Goal: Information Seeking & Learning: Learn about a topic

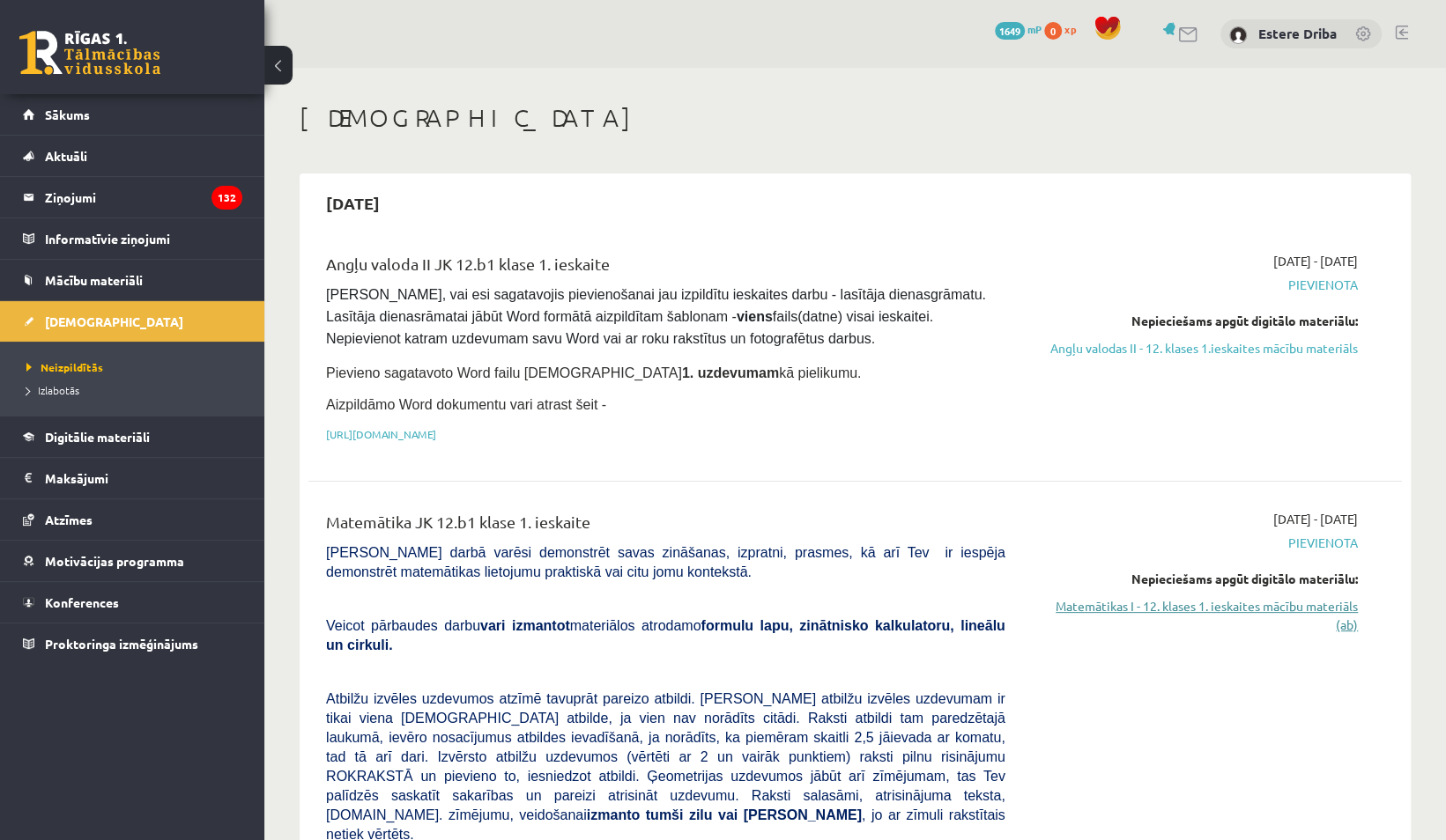
click at [1202, 608] on link "Matemātikas I - 12. klases 1. ieskaites mācību materiāls (ab)" at bounding box center [1195, 616] width 326 height 37
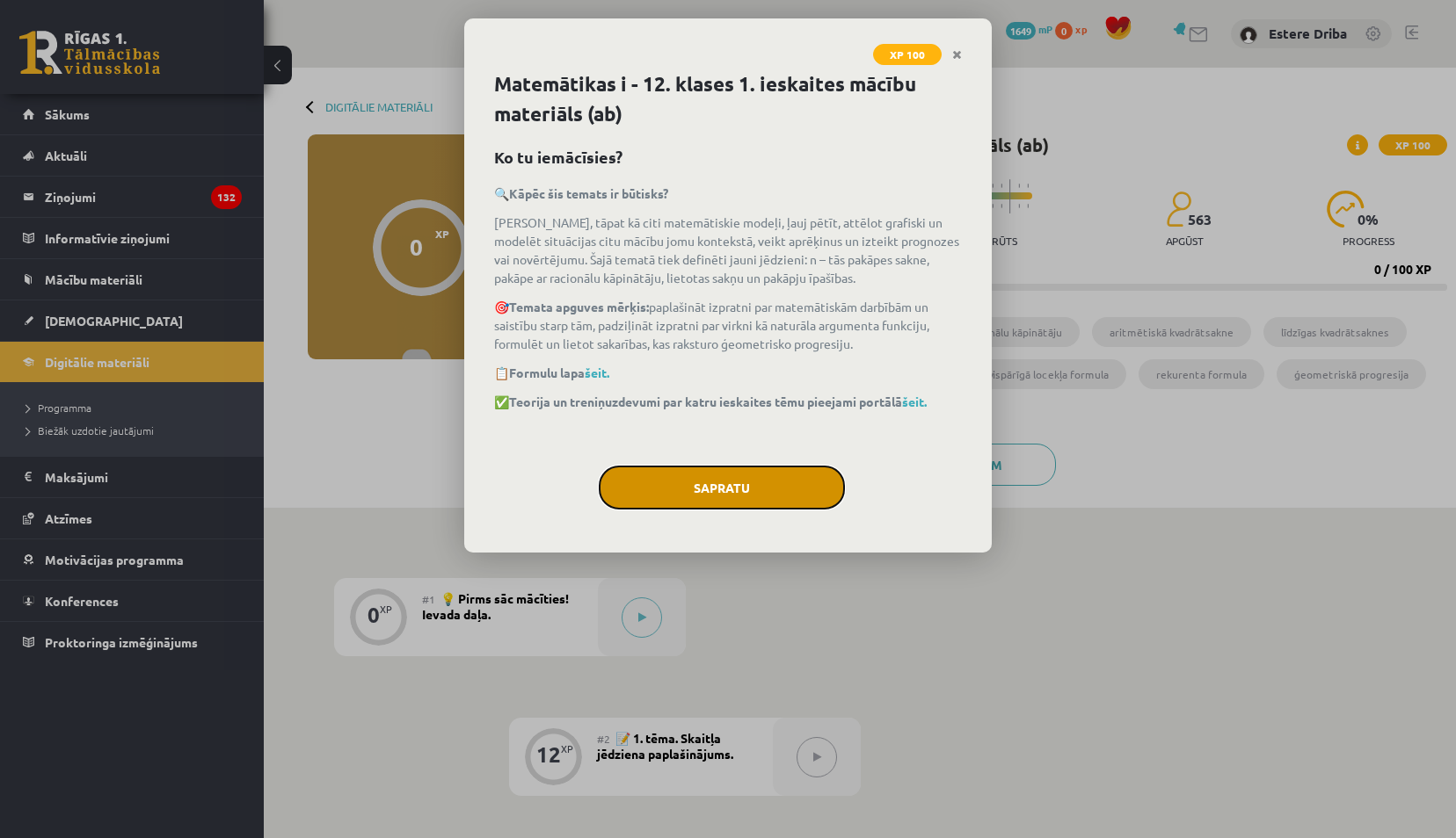
click at [760, 475] on button "Sapratu" at bounding box center [722, 487] width 246 height 44
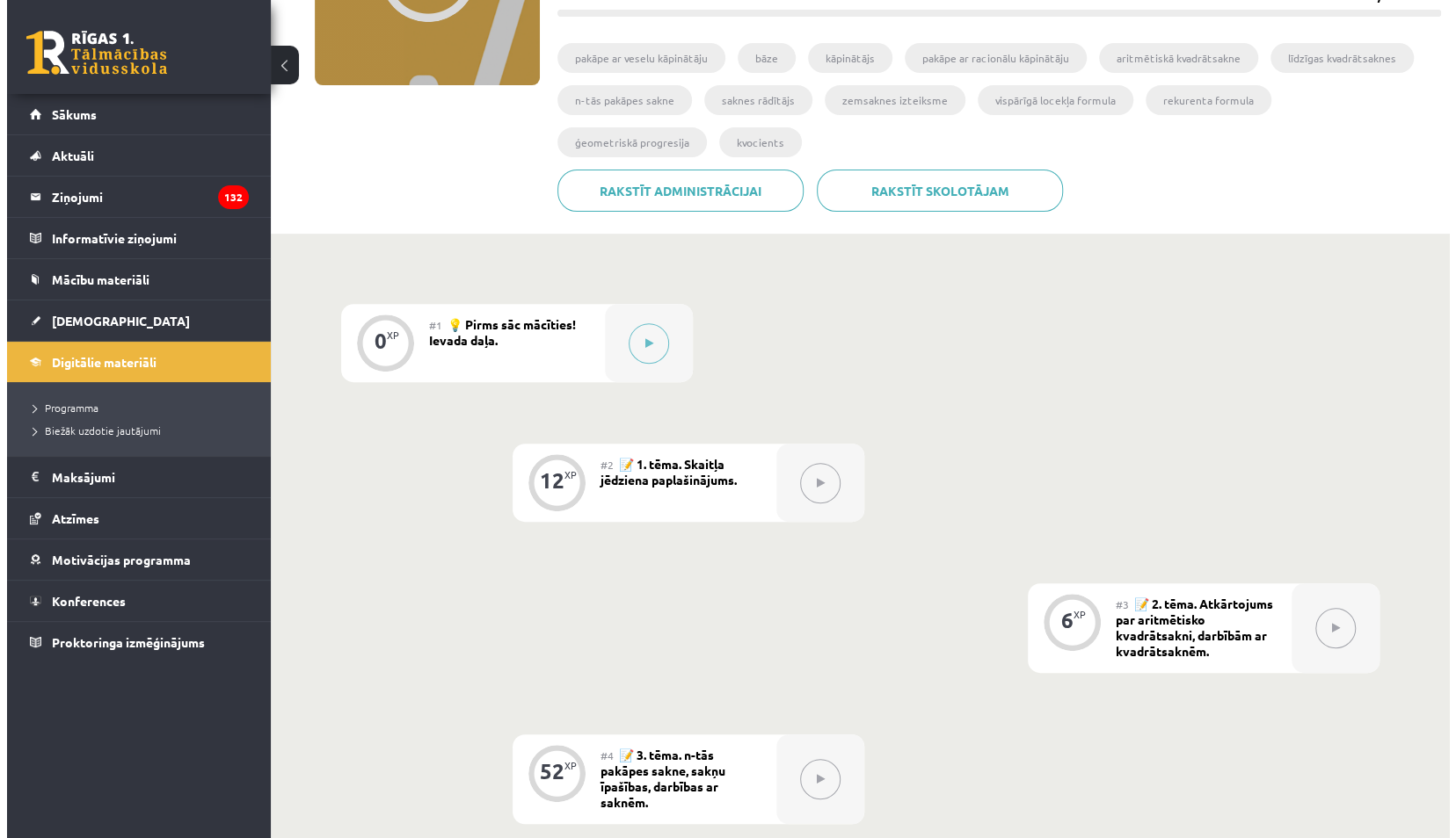
scroll to position [277, 0]
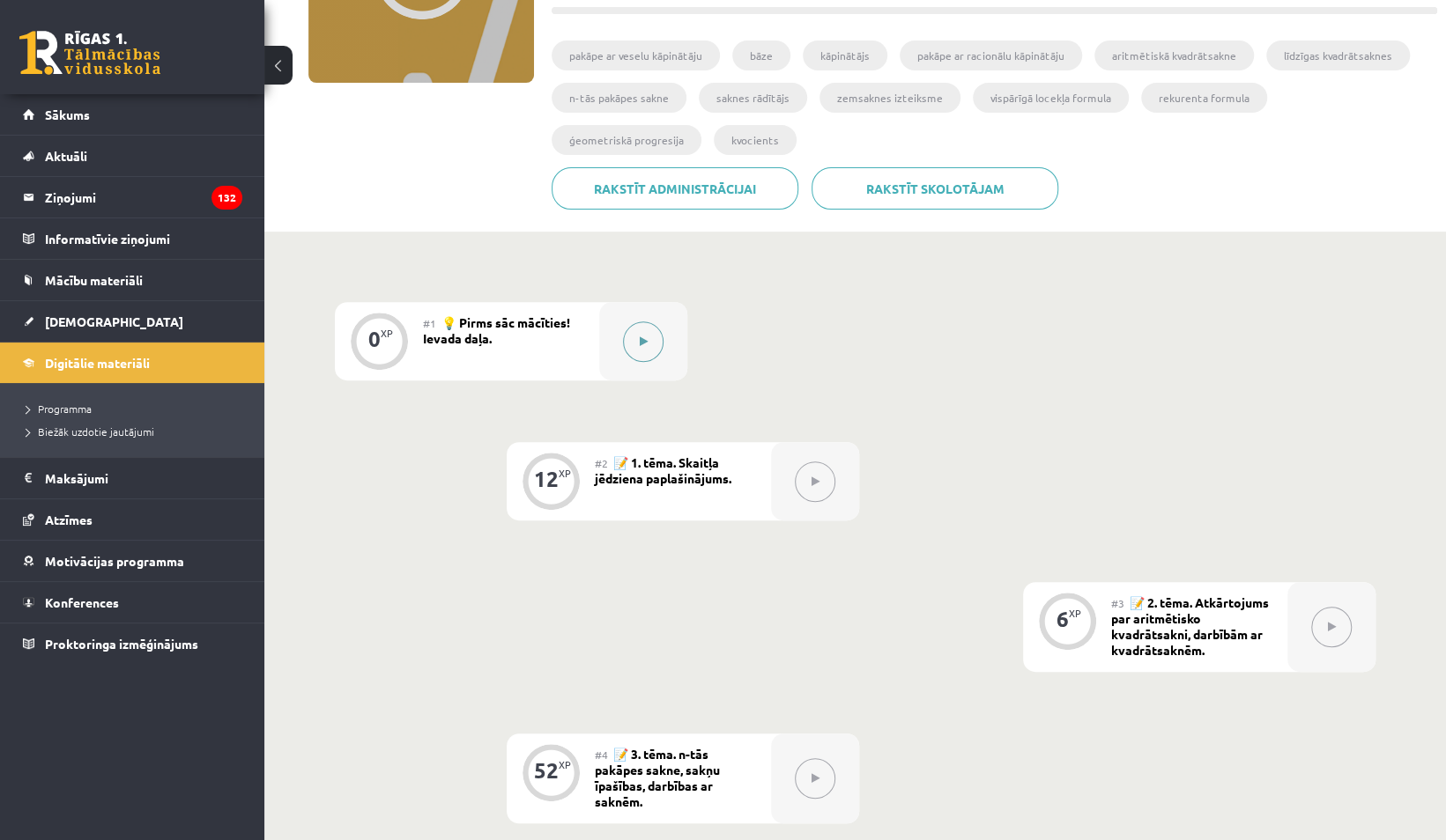
click at [636, 348] on button at bounding box center [643, 341] width 40 height 40
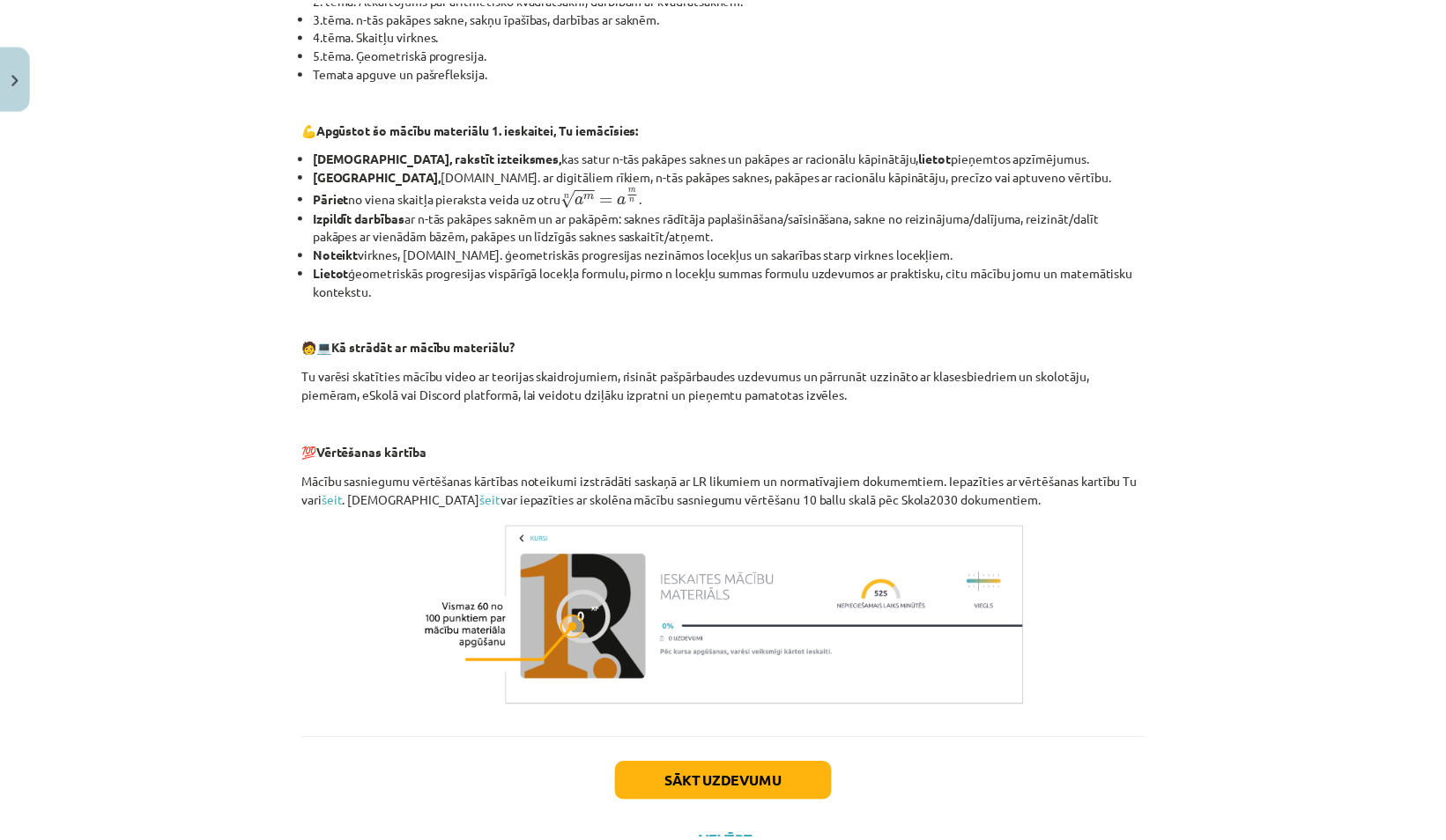
scroll to position [0, 0]
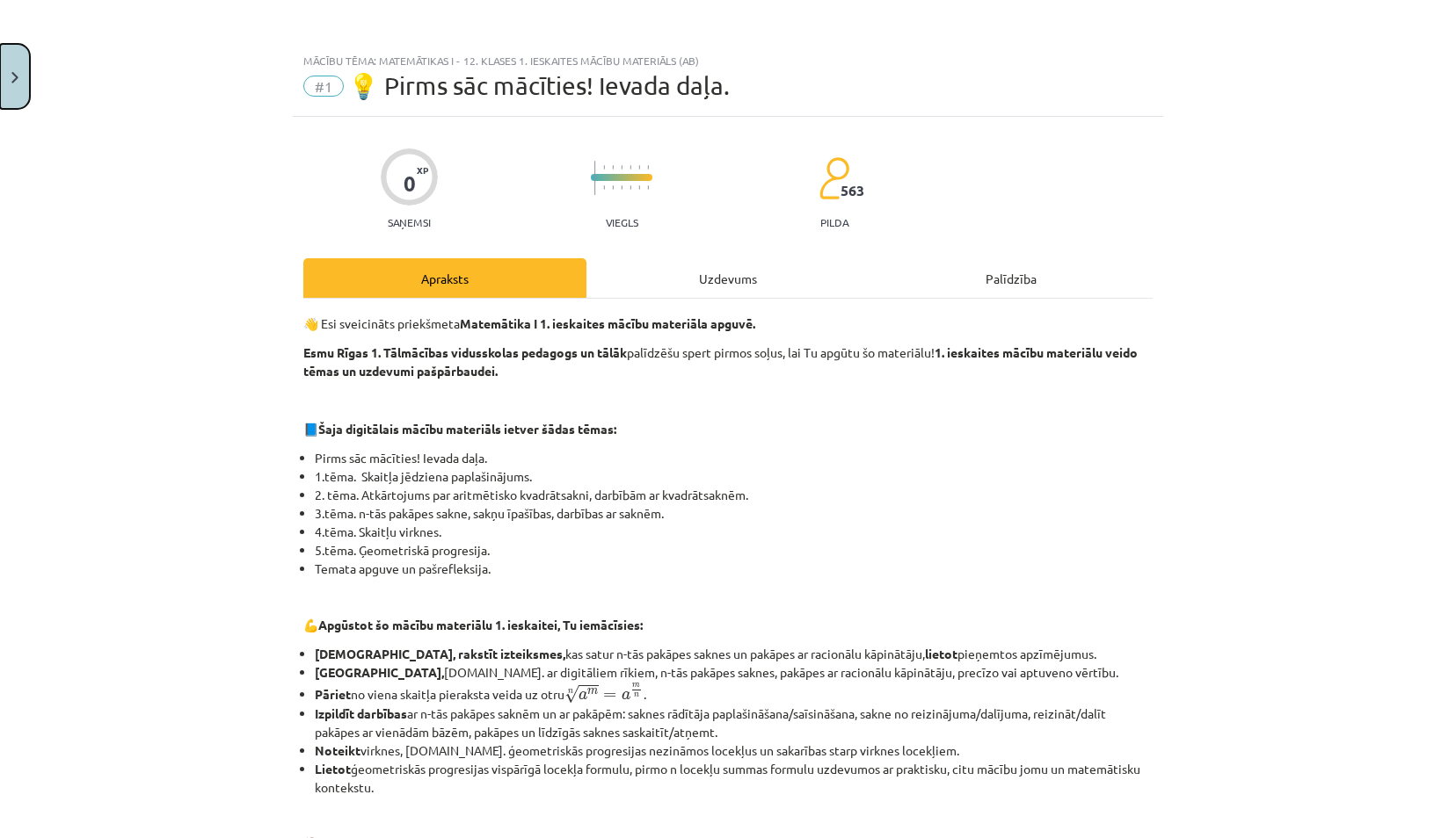
click at [19, 65] on button "Close" at bounding box center [15, 76] width 30 height 65
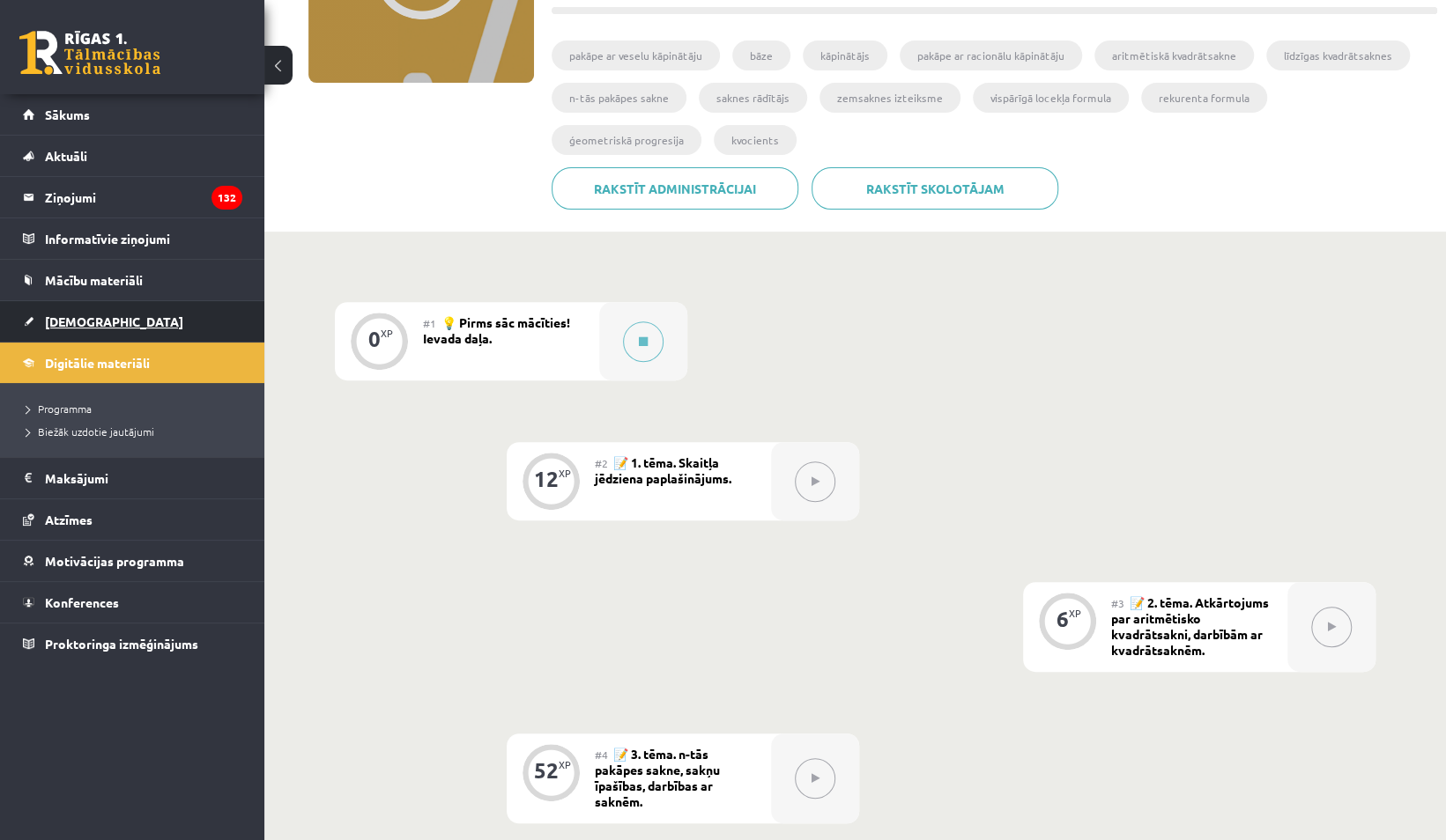
click at [111, 326] on link "[DEMOGRAPHIC_DATA]" at bounding box center [132, 321] width 219 height 40
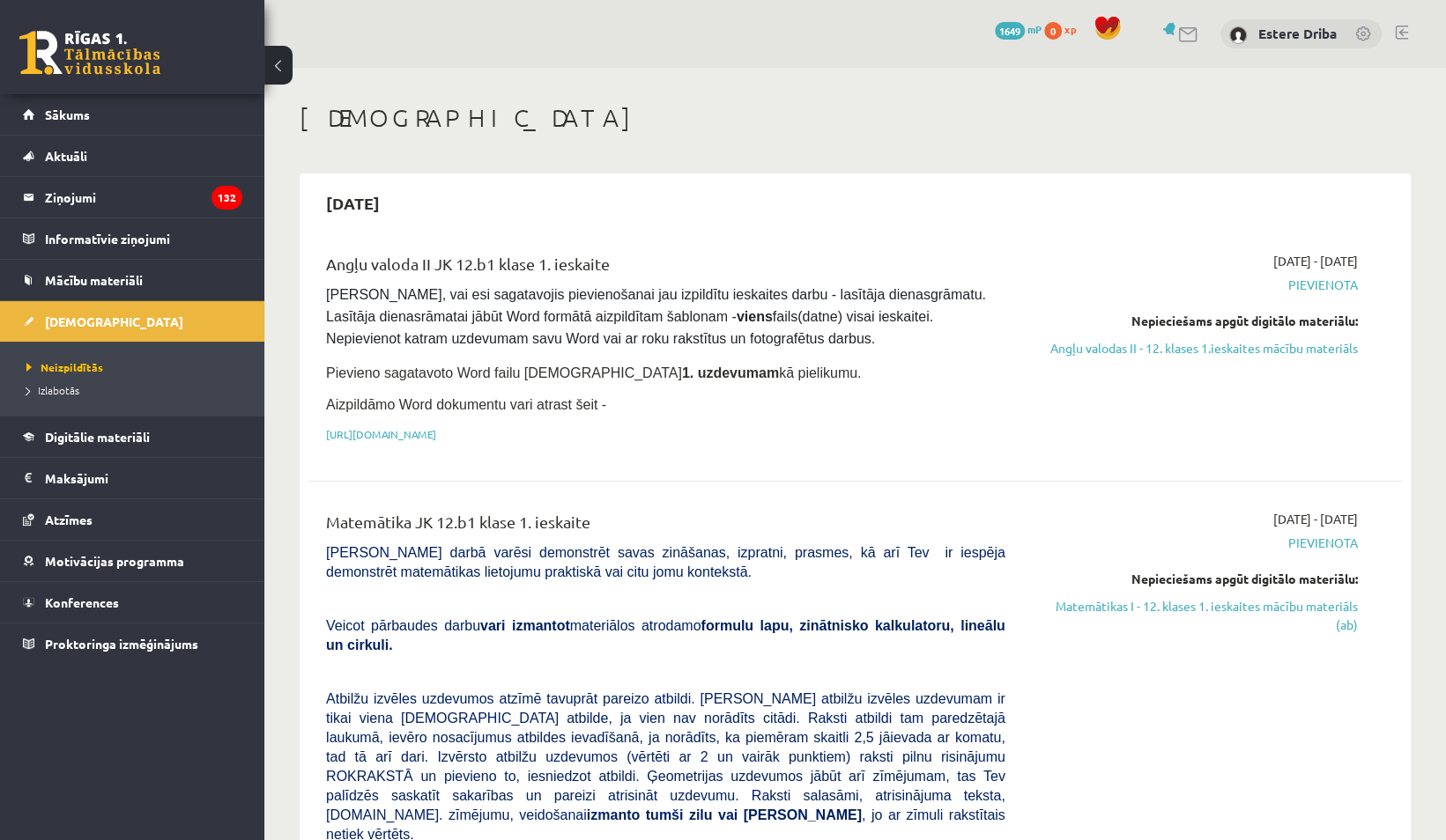
click at [54, 396] on link "Izlabotās" at bounding box center [136, 390] width 220 height 16
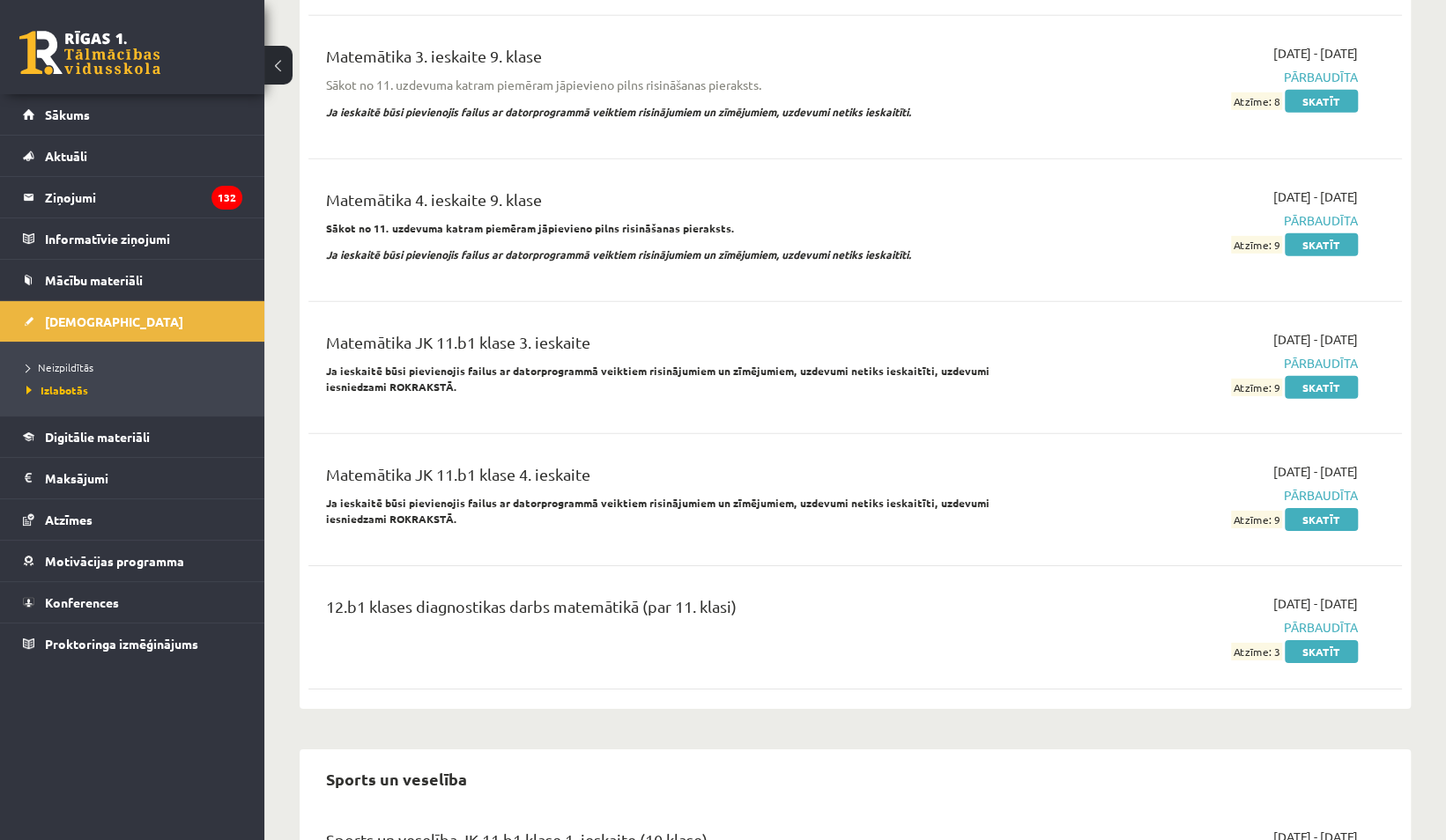
scroll to position [3343, 0]
click at [1309, 640] on link "Skatīt" at bounding box center [1322, 650] width 73 height 22
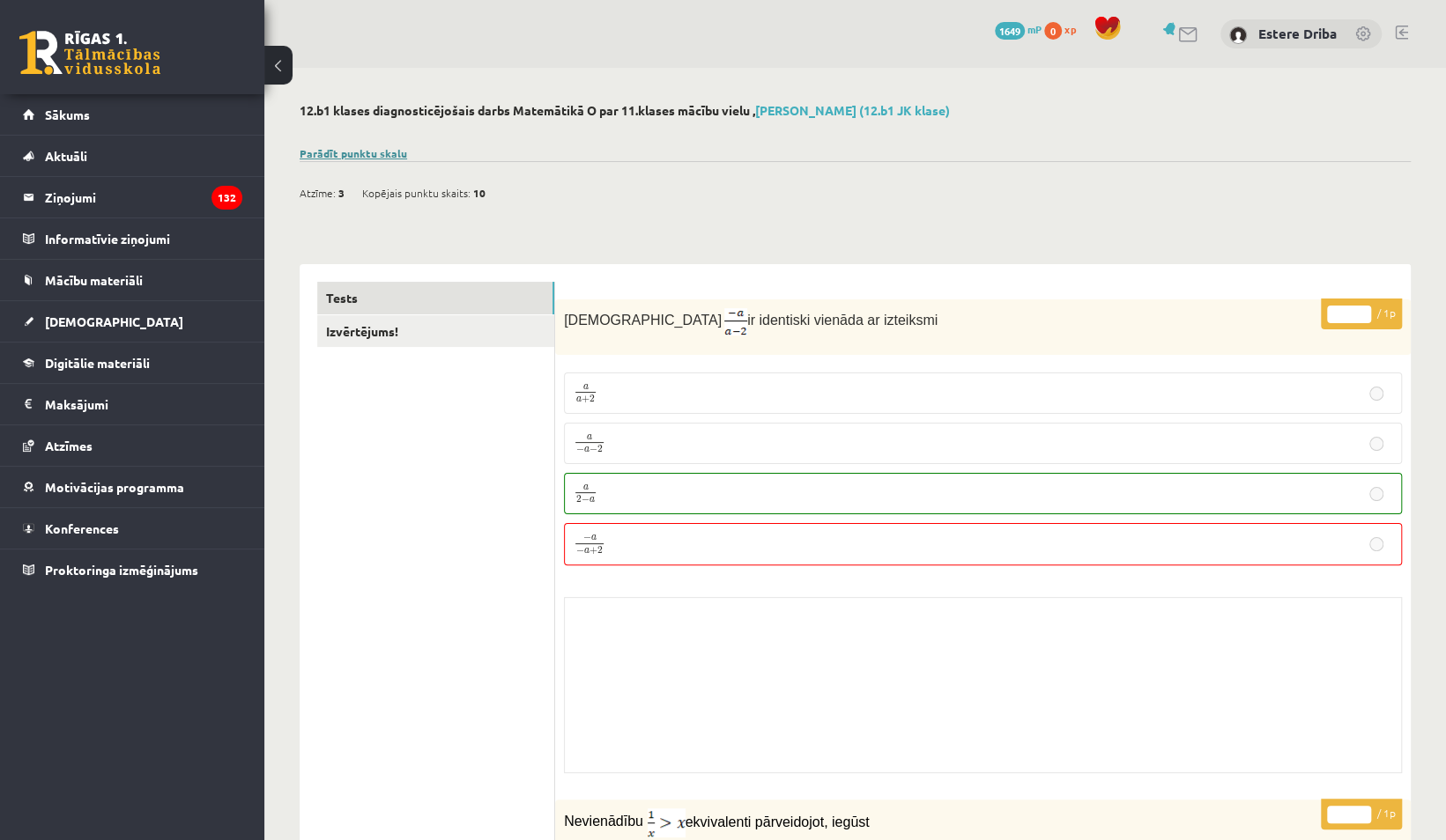
click at [370, 148] on link "Parādīt punktu skalu" at bounding box center [353, 154] width 108 height 14
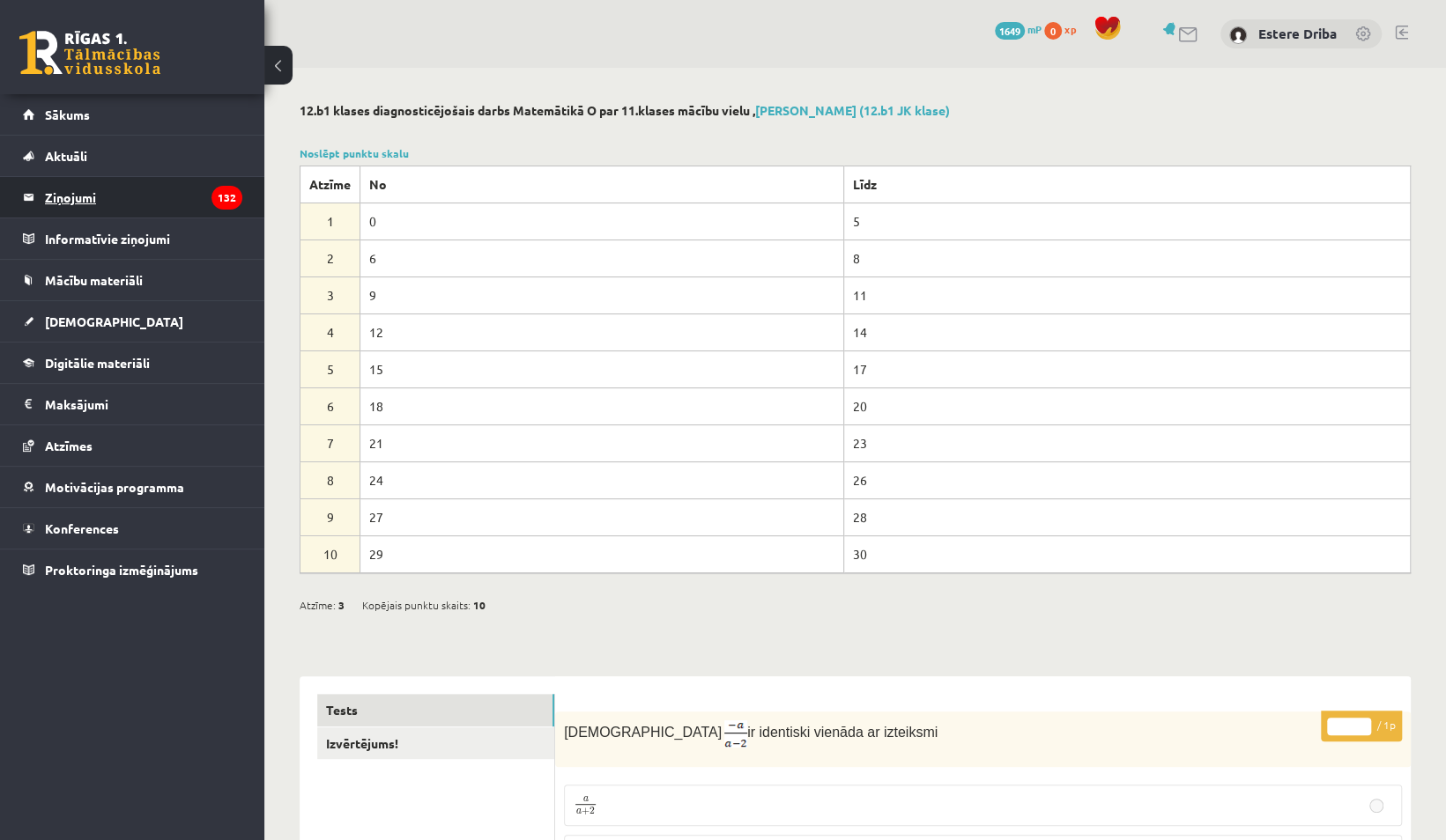
click at [128, 208] on legend "Ziņojumi 132" at bounding box center [144, 197] width 198 height 40
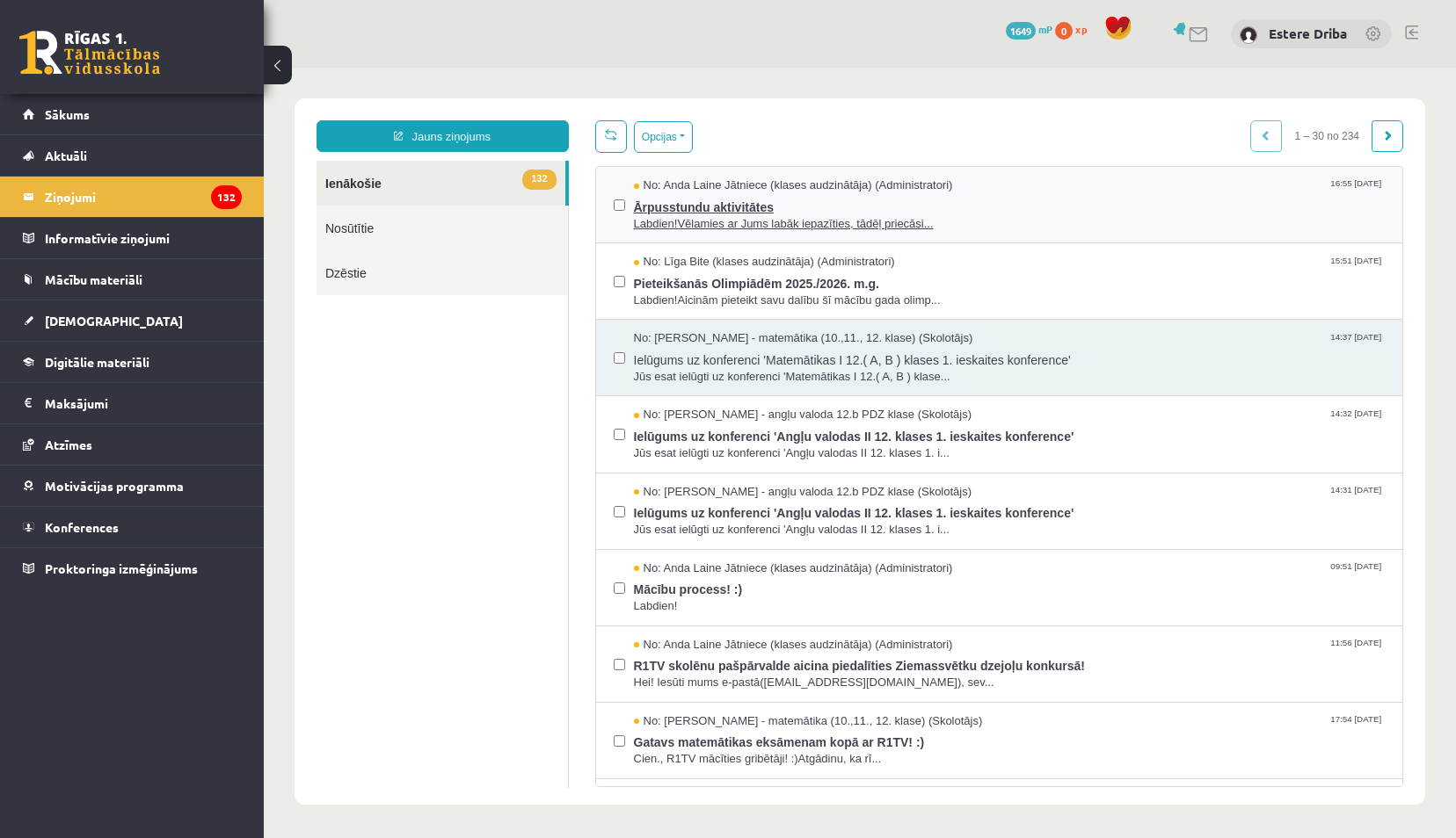
click at [848, 203] on span "Ārpusstundu aktivitātes" at bounding box center [1010, 205] width 751 height 22
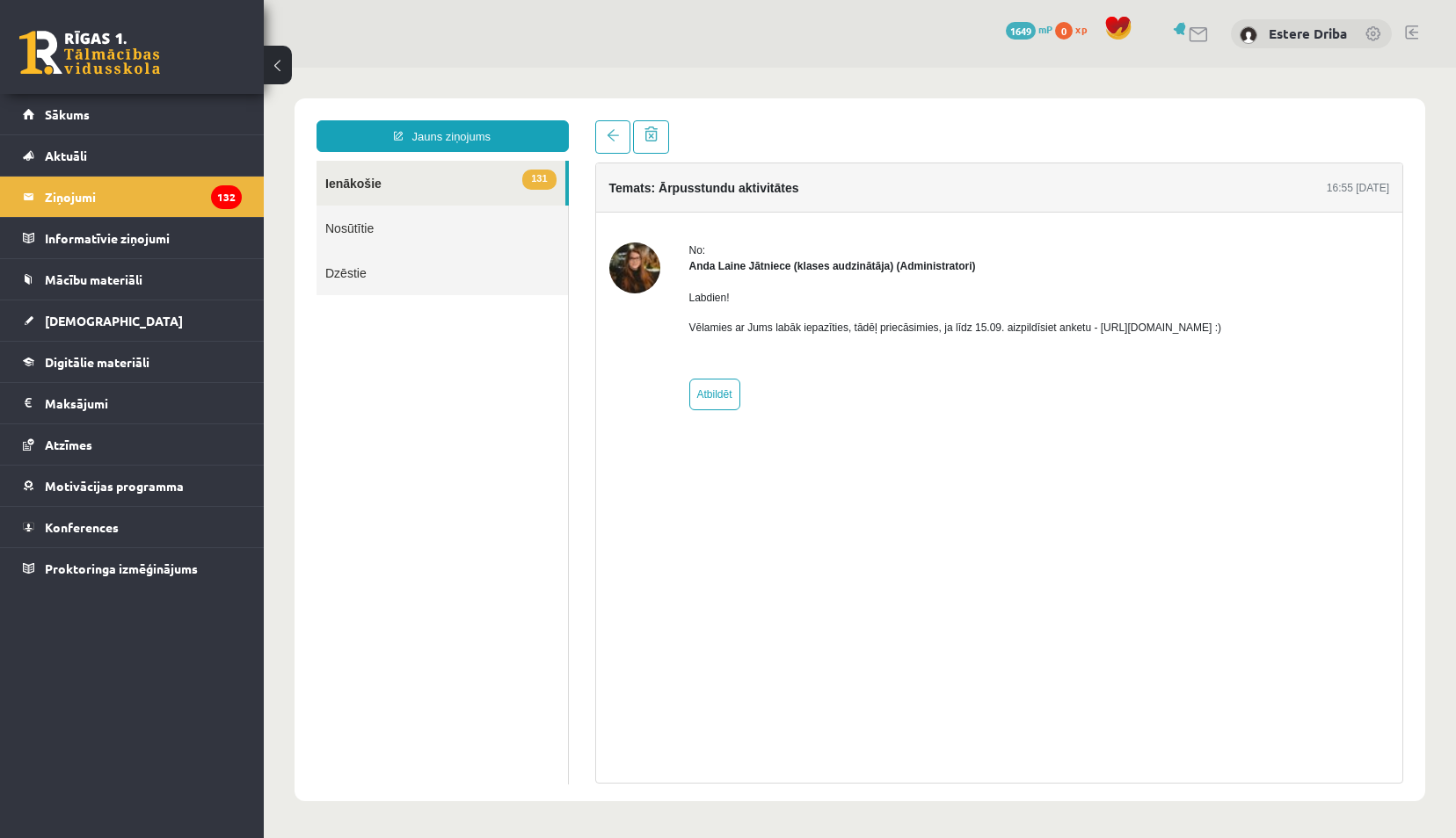
drag, startPoint x: 1087, startPoint y: 328, endPoint x: 1276, endPoint y: 331, distance: 189.0
click at [1222, 331] on p "Vēlamies ar Jums labāk iepazīties, tādēļ priecāsimies, ja līdz 15.09. aizpildīs…" at bounding box center [955, 328] width 533 height 16
click at [1046, 368] on div "No: Anda Laine Jātniece (klases audzinātāja) (Administratori) Labdien! Vēlamies…" at bounding box center [955, 327] width 533 height 168
click at [1086, 327] on p "Vēlamies ar Jums labāk iepazīties, tādēļ priecāsimies, ja līdz 15.09. aizpildīs…" at bounding box center [955, 328] width 533 height 16
drag, startPoint x: 1086, startPoint y: 327, endPoint x: 1173, endPoint y: 324, distance: 87.1
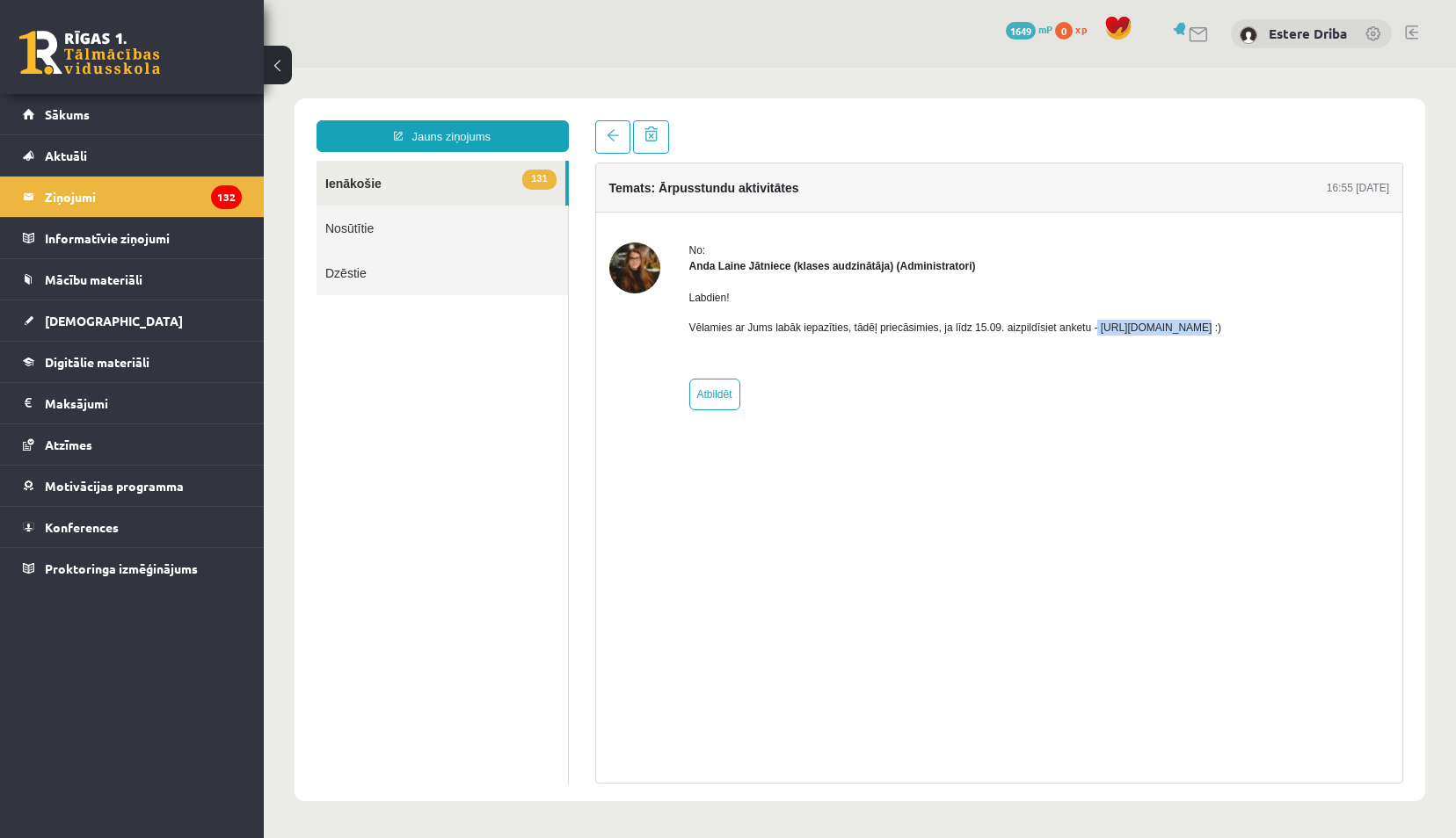
click at [1173, 324] on p "Vēlamies ar Jums labāk iepazīties, tādēļ priecāsimies, ja līdz 15.09. aizpildīs…" at bounding box center [955, 328] width 533 height 16
drag, startPoint x: 1173, startPoint y: 324, endPoint x: 1132, endPoint y: 341, distance: 44.4
click at [1132, 341] on div "Labdien! Vēlamies ar Jums labāk iepazīties, tādēļ priecāsimies, ja līdz 15.09. …" at bounding box center [955, 320] width 533 height 92
drag, startPoint x: 1088, startPoint y: 326, endPoint x: 1275, endPoint y: 324, distance: 187.0
click at [1222, 324] on p "Vēlamies ar Jums labāk iepazīties, tādēļ priecāsimies, ja līdz 15.09. aizpildīs…" at bounding box center [955, 328] width 533 height 16
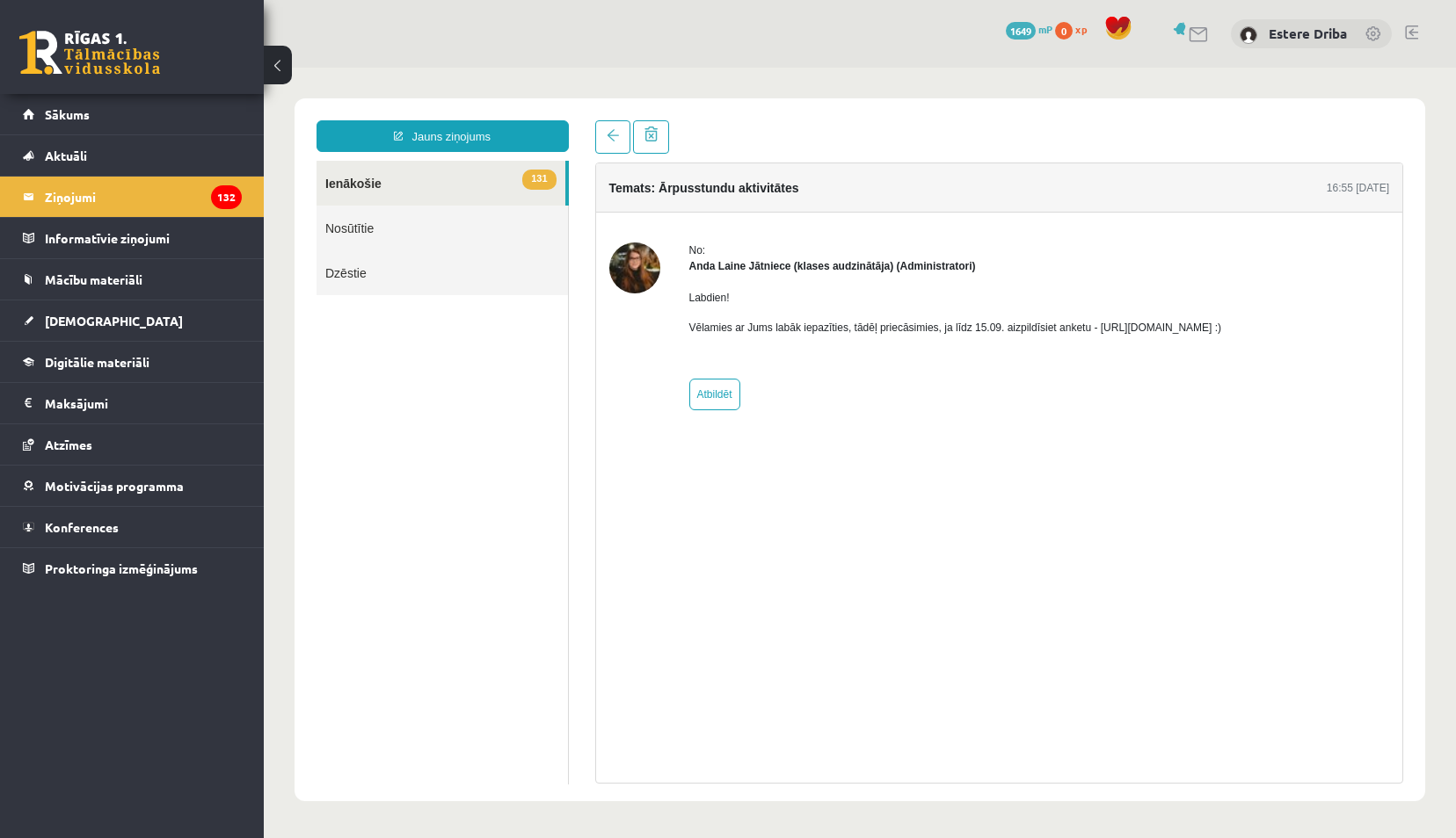
click at [1222, 277] on div "Labdien! Vēlamies ar Jums labāk iepazīties, tādēļ priecāsimies, ja līdz 15.09. …" at bounding box center [955, 320] width 533 height 92
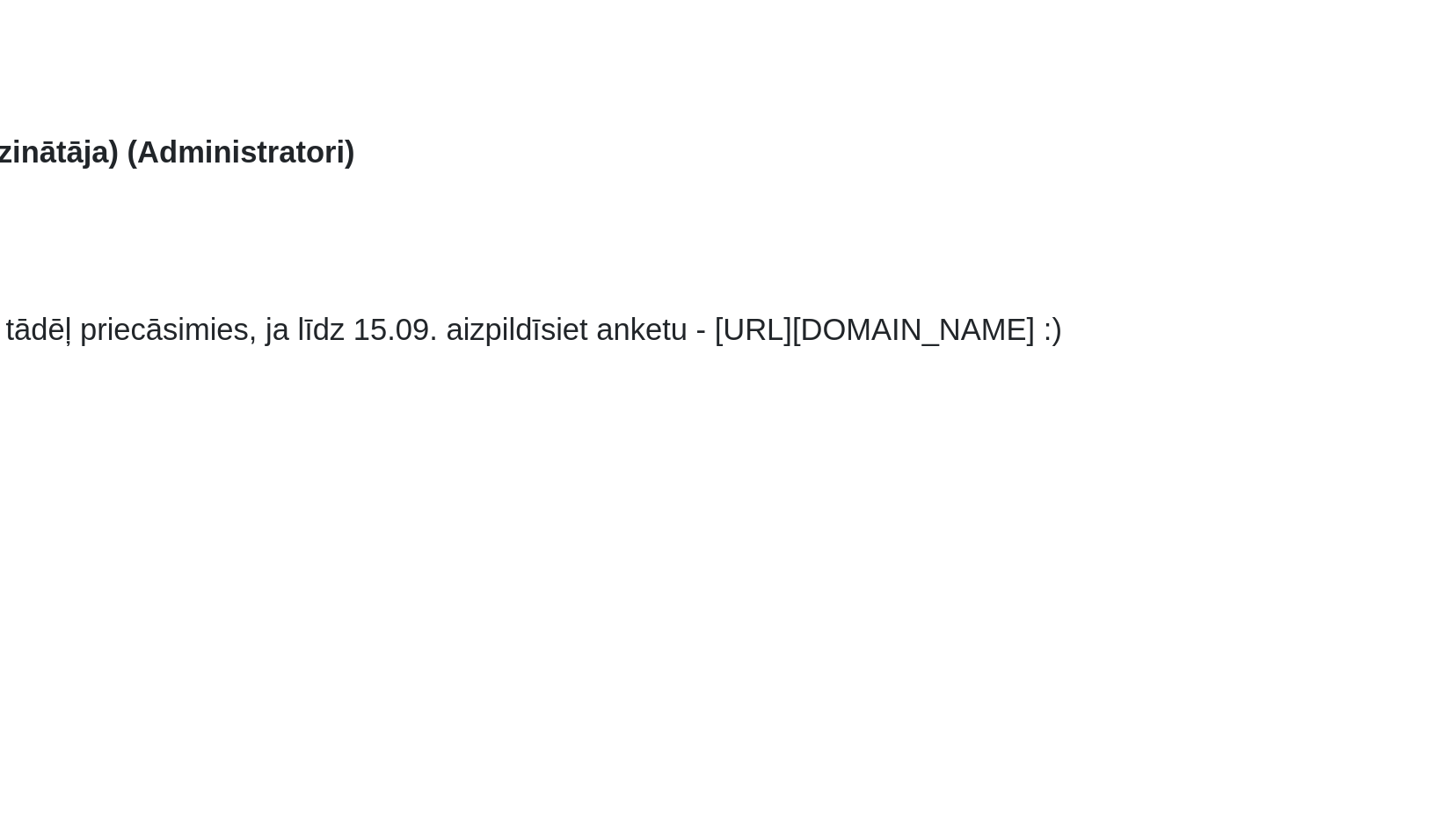
drag, startPoint x: -869, startPoint y: -158, endPoint x: -663, endPoint y: -159, distance: 206.0
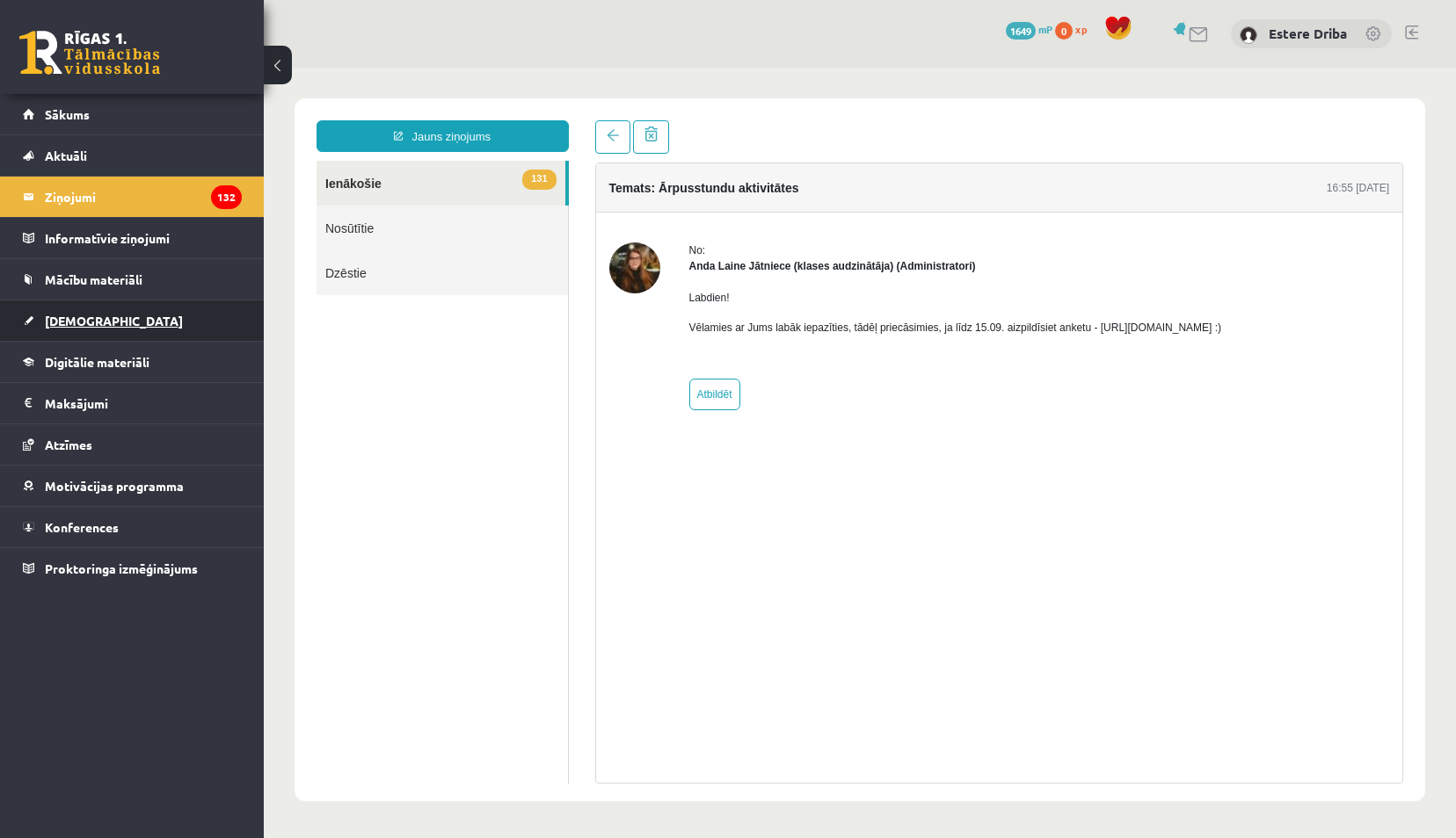
click at [77, 318] on span "[DEMOGRAPHIC_DATA]" at bounding box center [113, 321] width 138 height 16
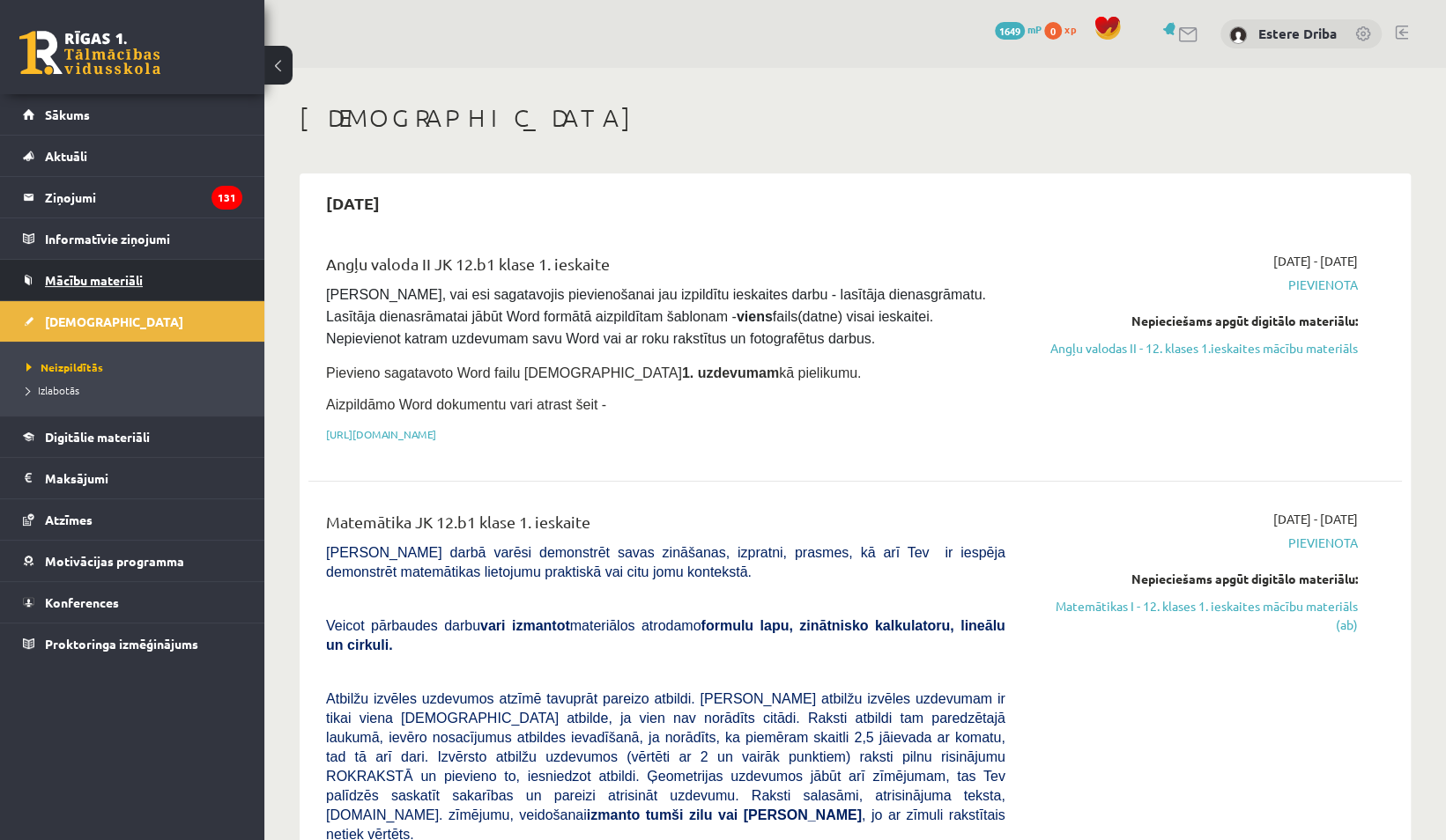
click at [120, 286] on span "Mācību materiāli" at bounding box center [94, 280] width 98 height 16
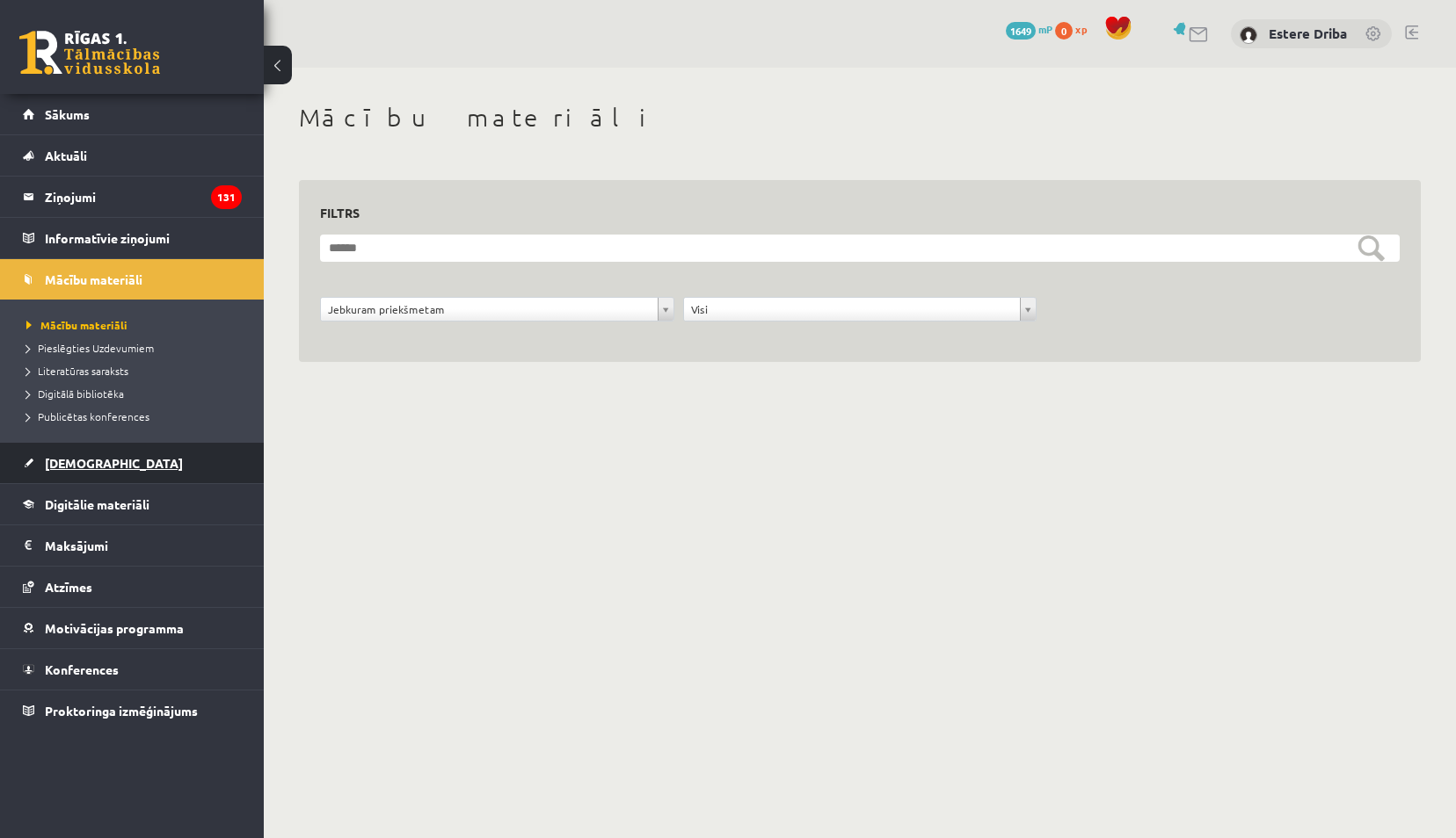
click at [92, 468] on link "[DEMOGRAPHIC_DATA]" at bounding box center [132, 462] width 219 height 40
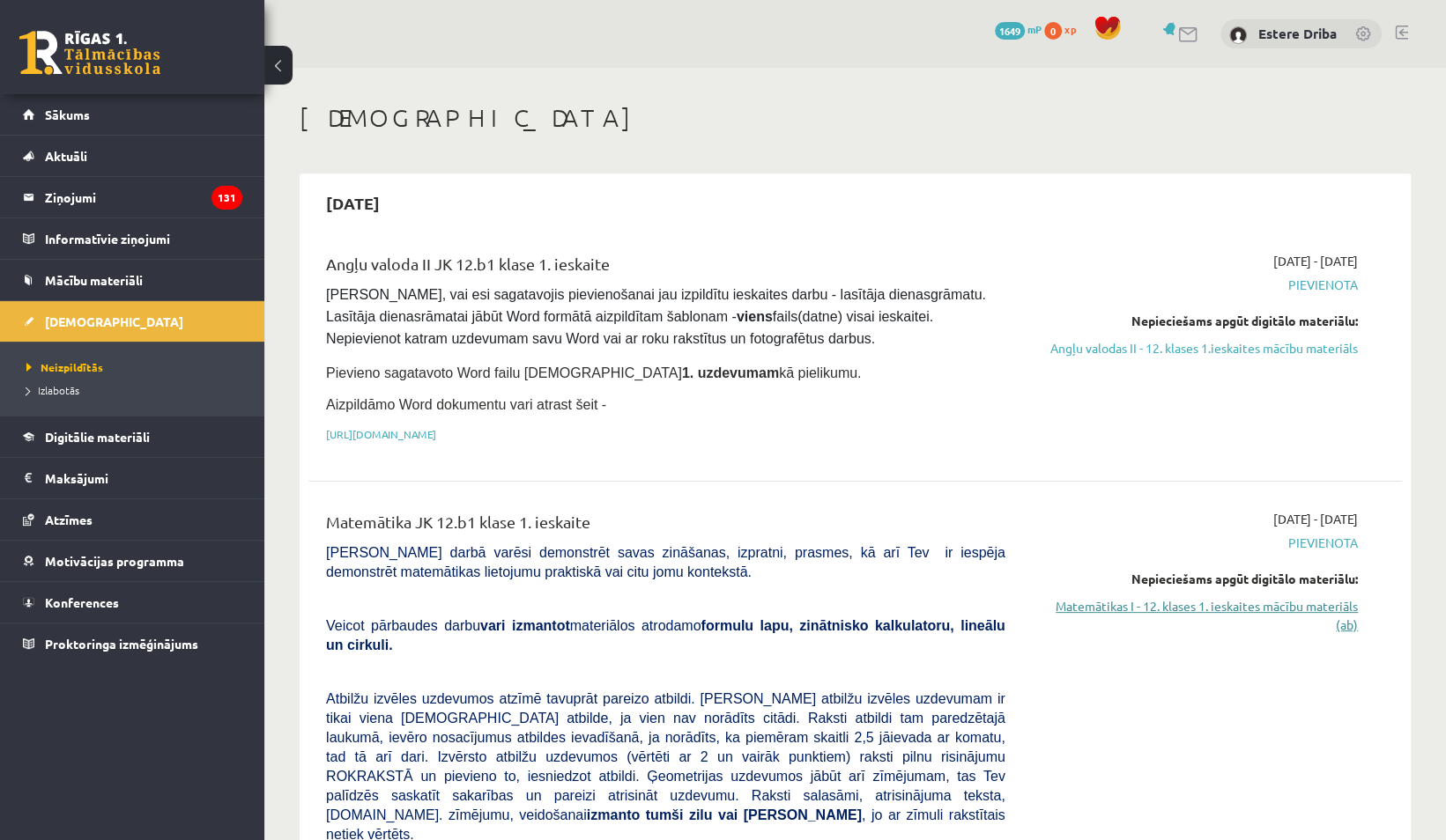
click at [1205, 600] on link "Matemātikas I - 12. klases 1. ieskaites mācību materiāls (ab)" at bounding box center [1195, 616] width 326 height 37
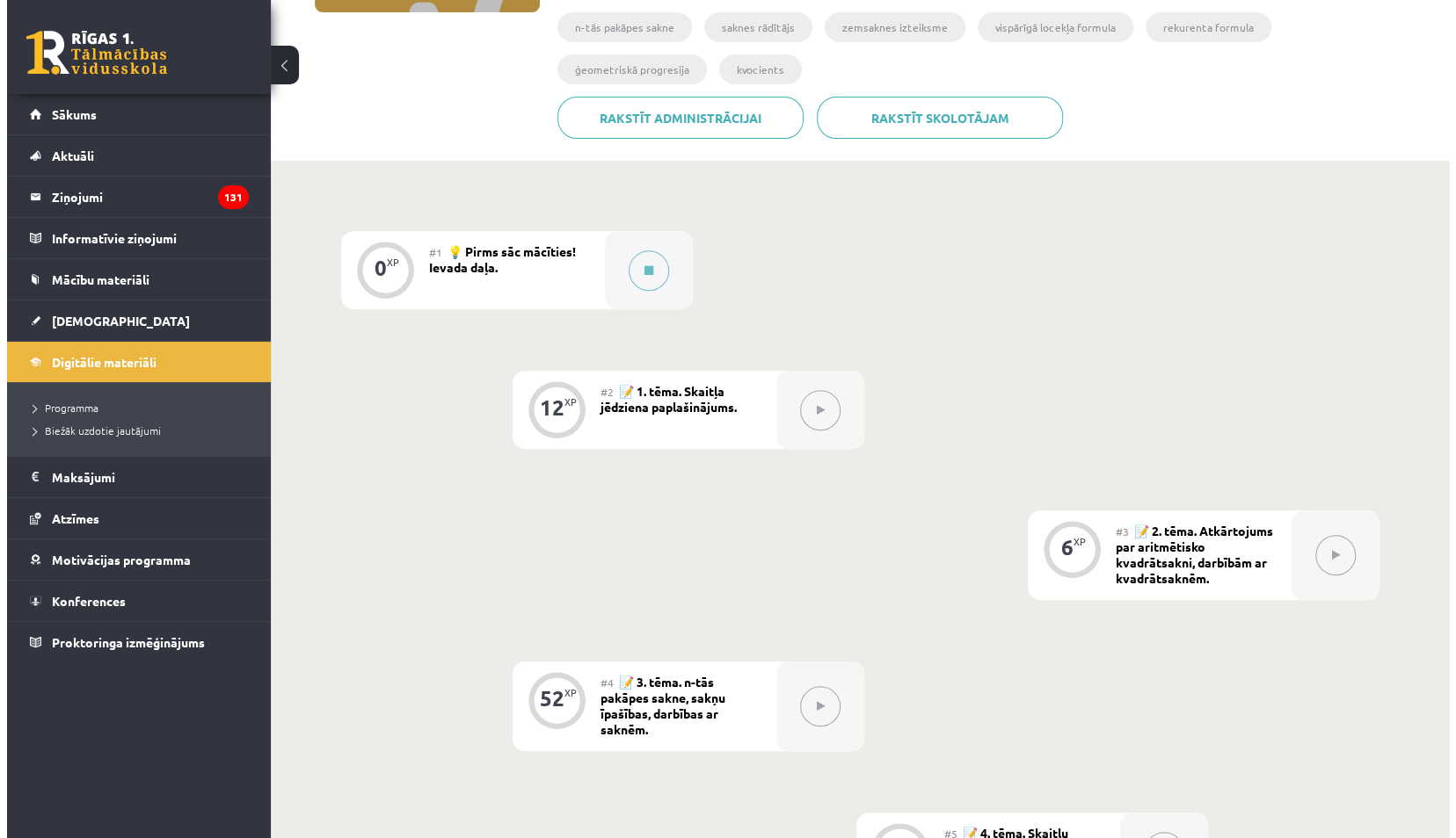
scroll to position [345, 0]
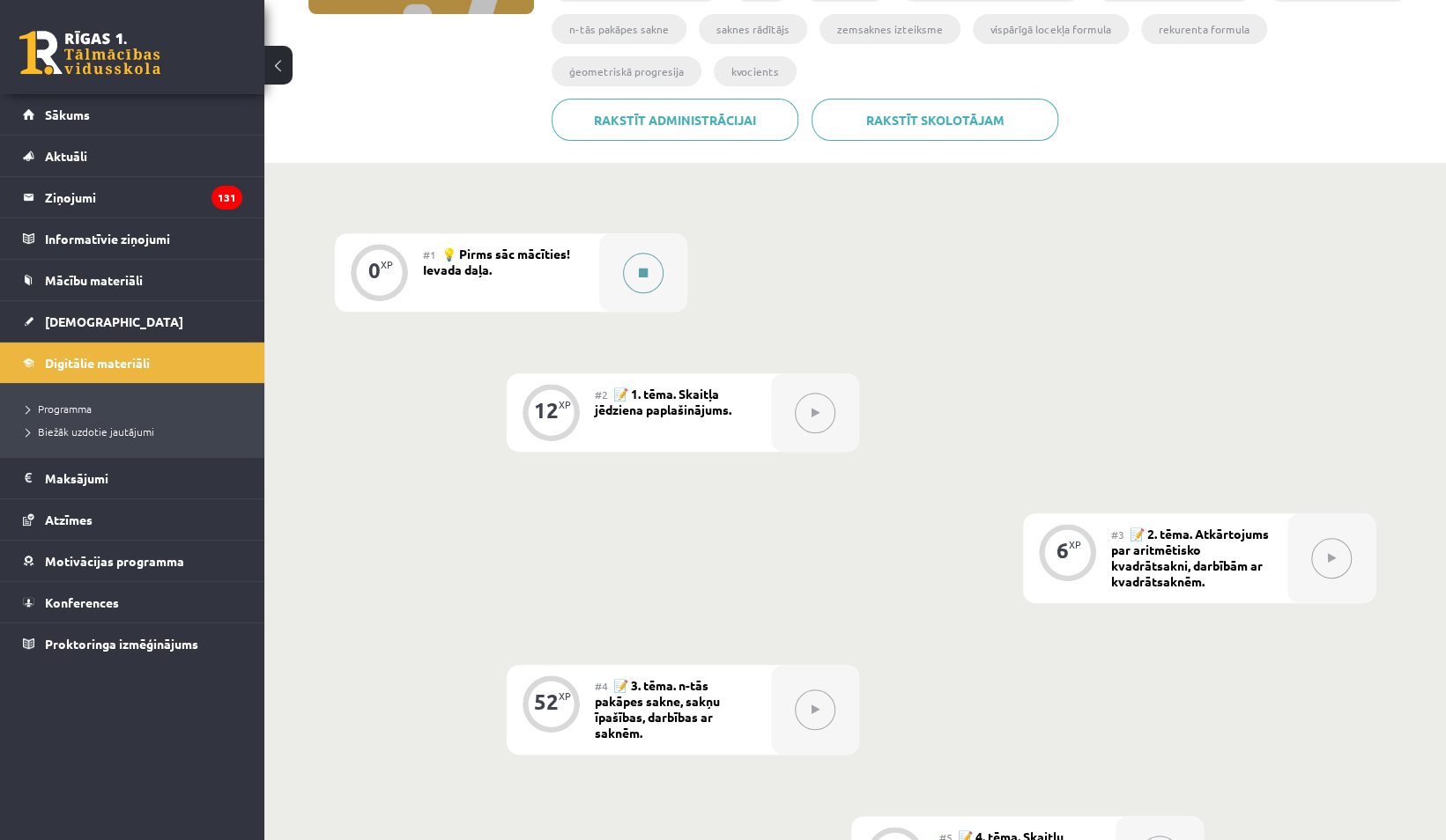
click at [654, 271] on button at bounding box center [643, 273] width 40 height 40
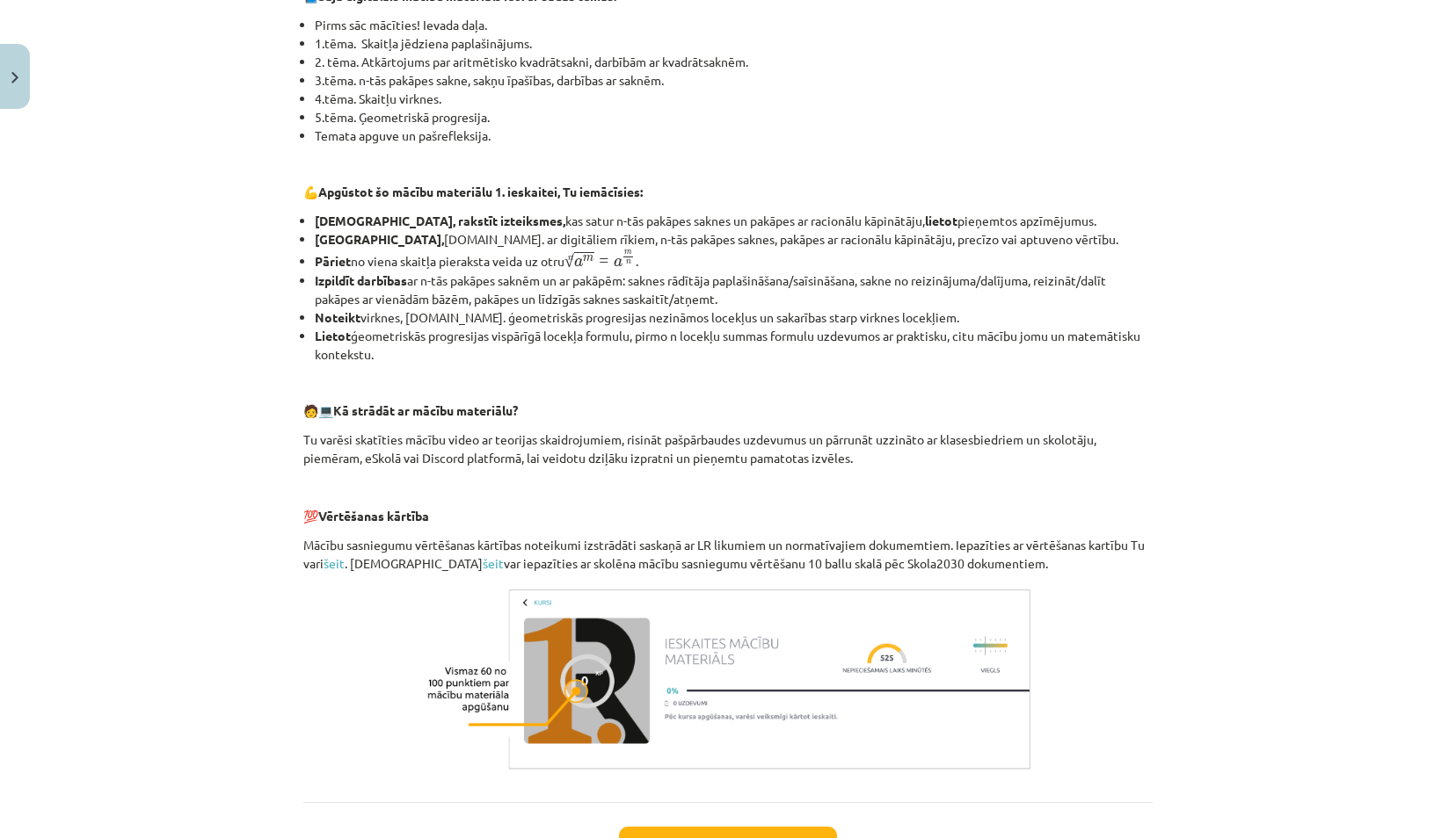
scroll to position [574, 0]
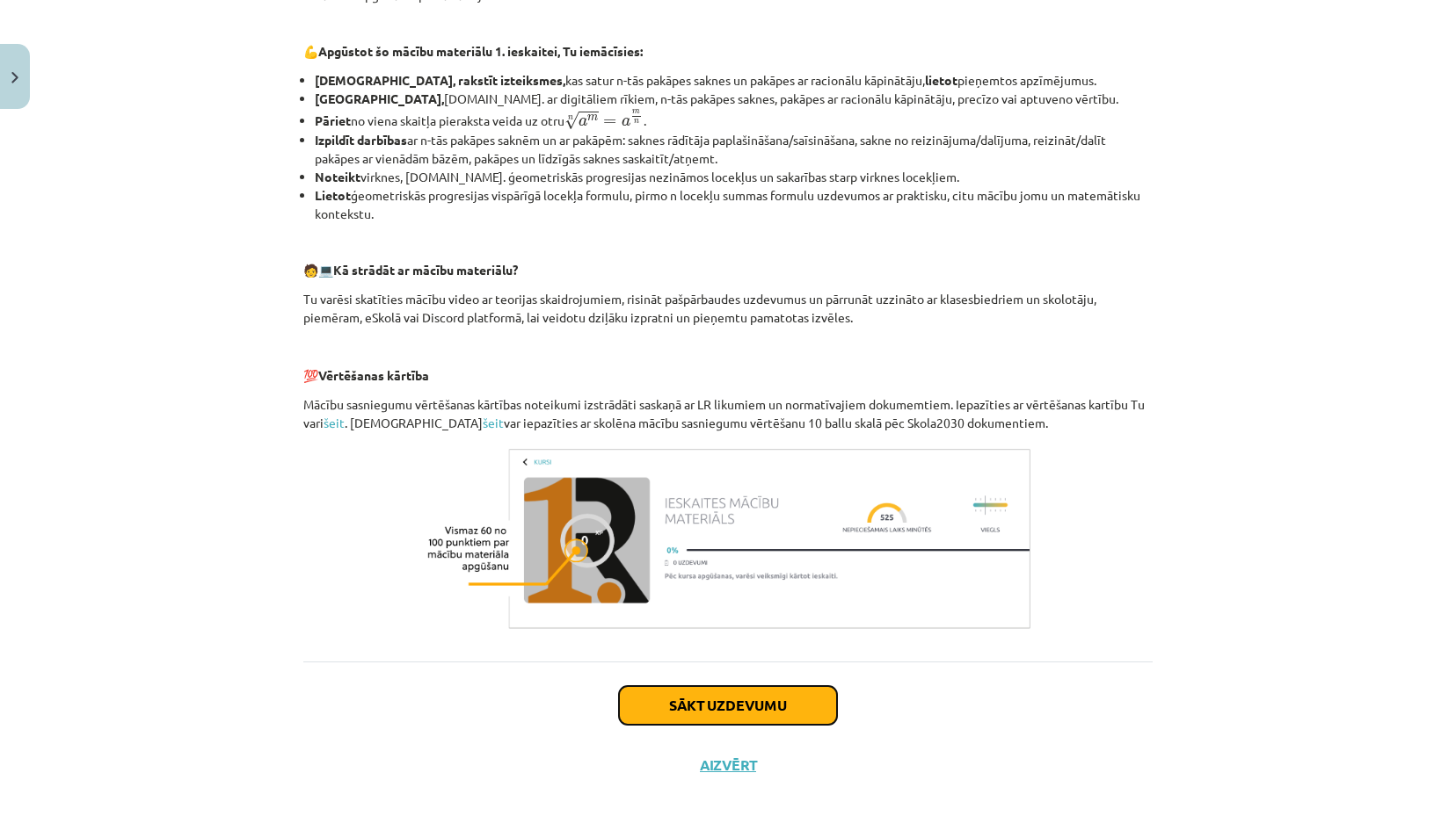
click at [777, 712] on button "Sākt uzdevumu" at bounding box center [727, 706] width 218 height 39
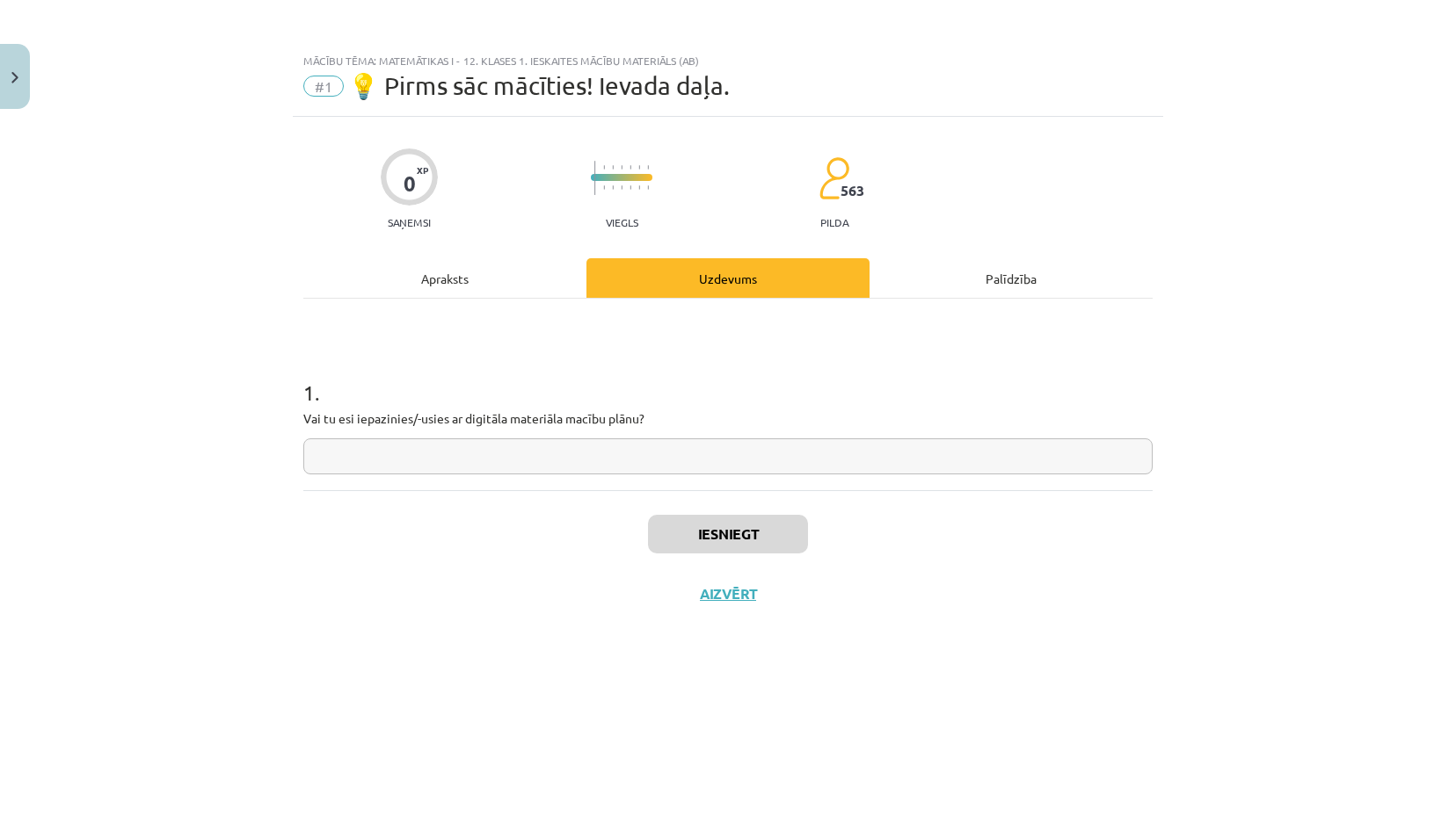
click at [596, 459] on input "text" at bounding box center [728, 457] width 849 height 36
type input "*"
click at [890, 464] on input "*" at bounding box center [728, 457] width 849 height 36
type input "**"
click at [765, 532] on button "Iesniegt" at bounding box center [728, 535] width 160 height 39
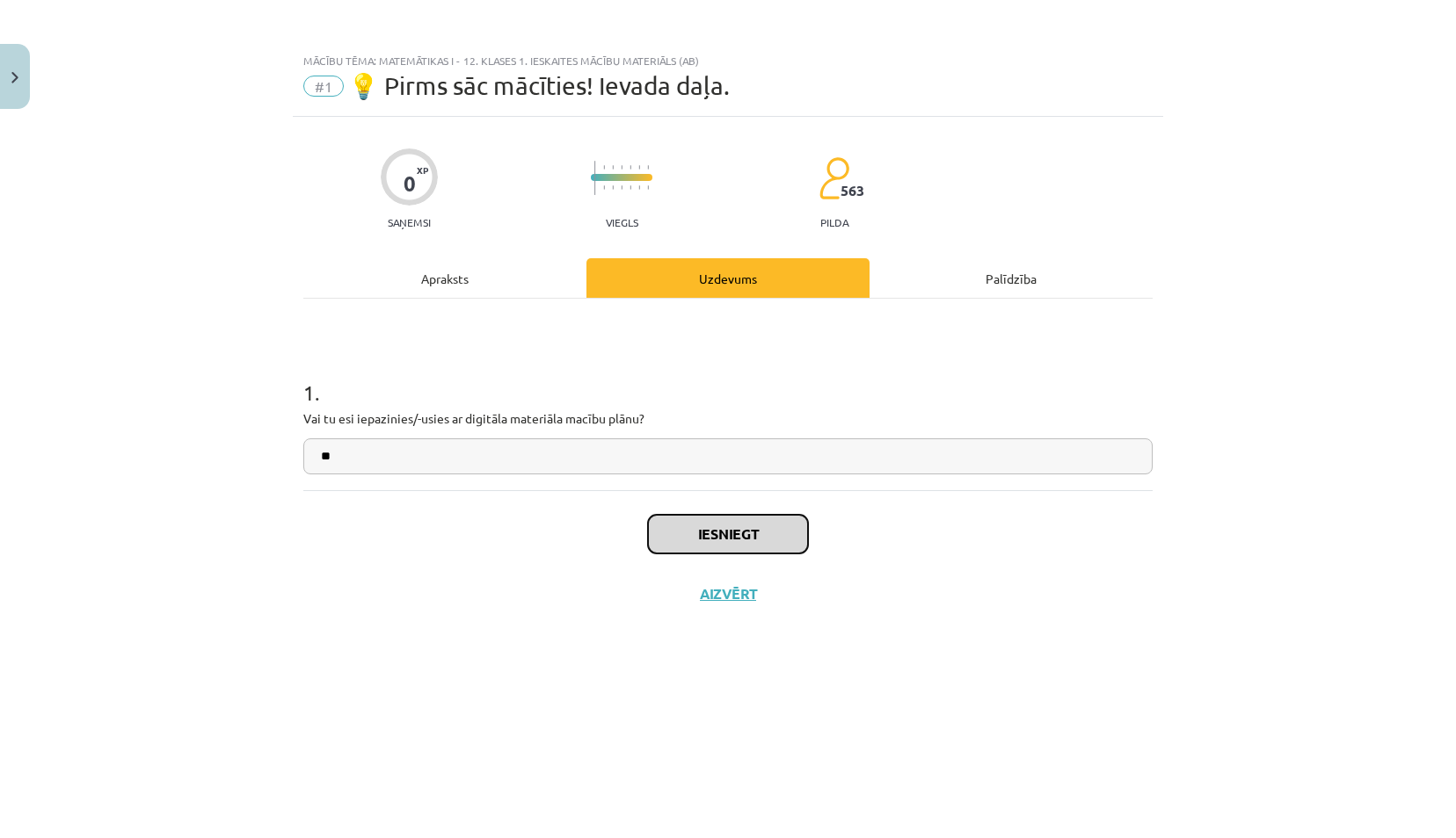
click at [704, 529] on button "Iesniegt" at bounding box center [728, 535] width 160 height 39
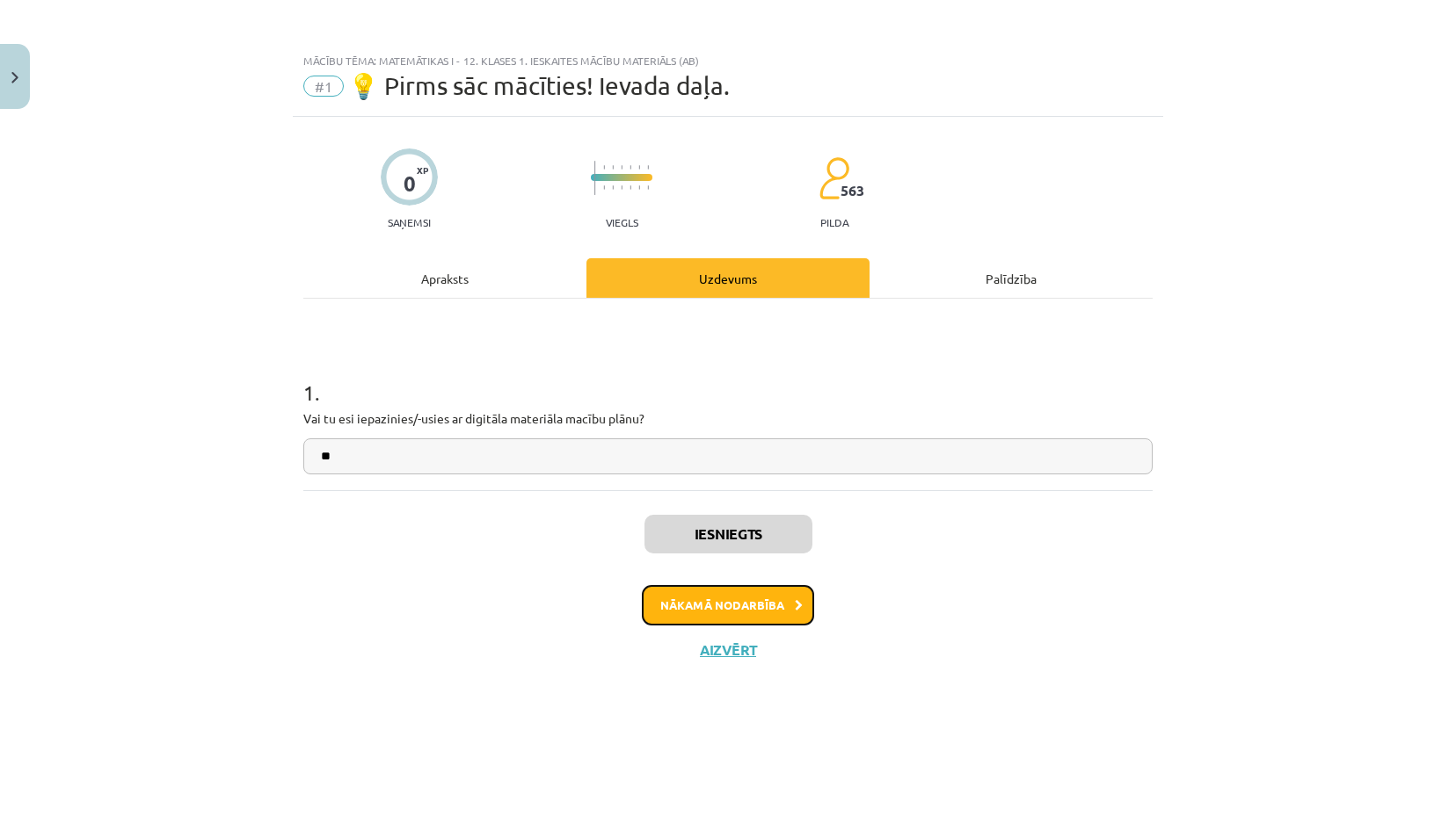
click at [777, 601] on button "Nākamā nodarbība" at bounding box center [728, 605] width 173 height 40
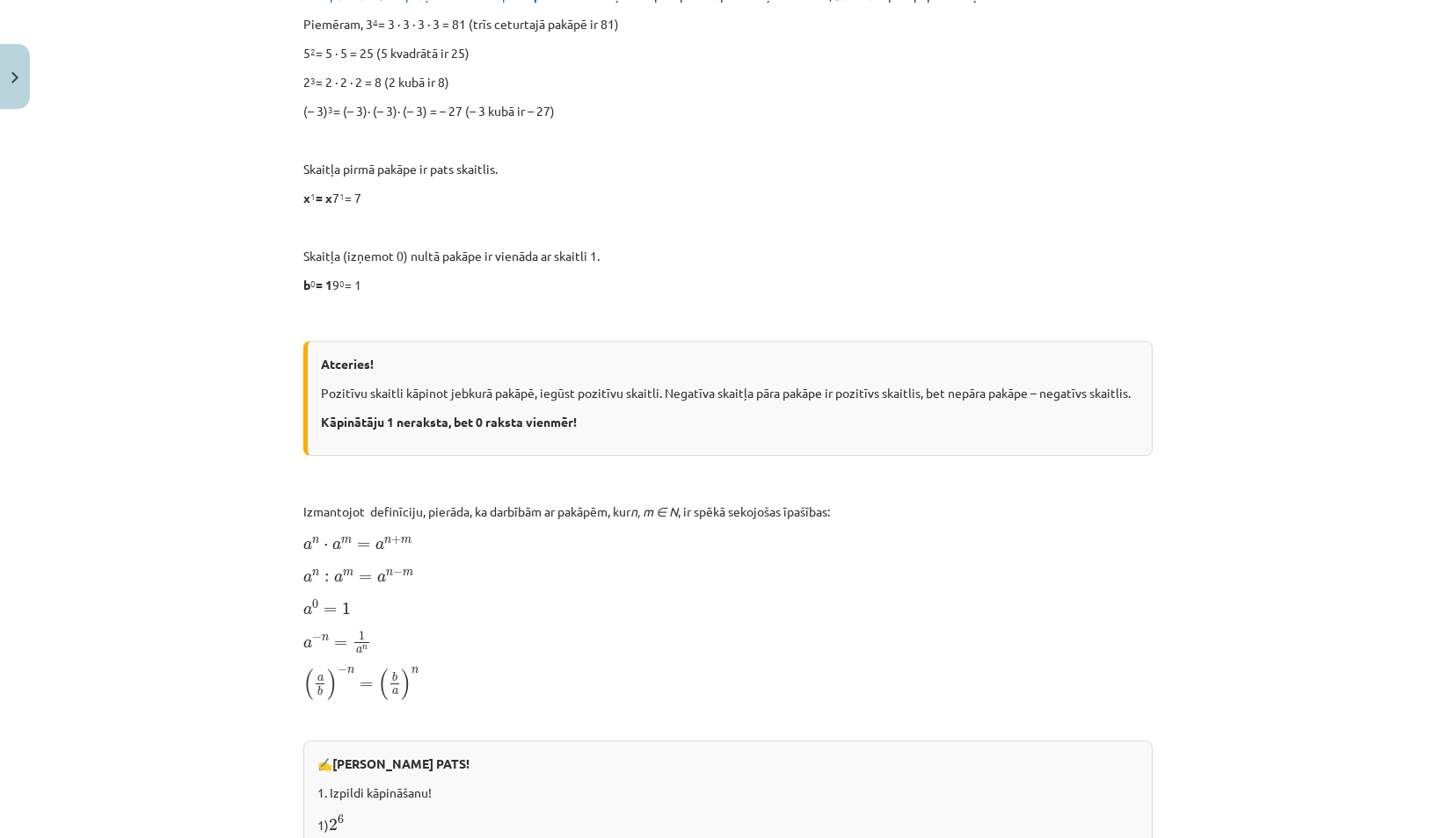
scroll to position [752, 0]
click at [580, 497] on div "Skaitļa jēdziena paplašinājums 📌 Piezīme. Jūs varat apgūt mācību materiālu plat…" at bounding box center [728, 517] width 849 height 1911
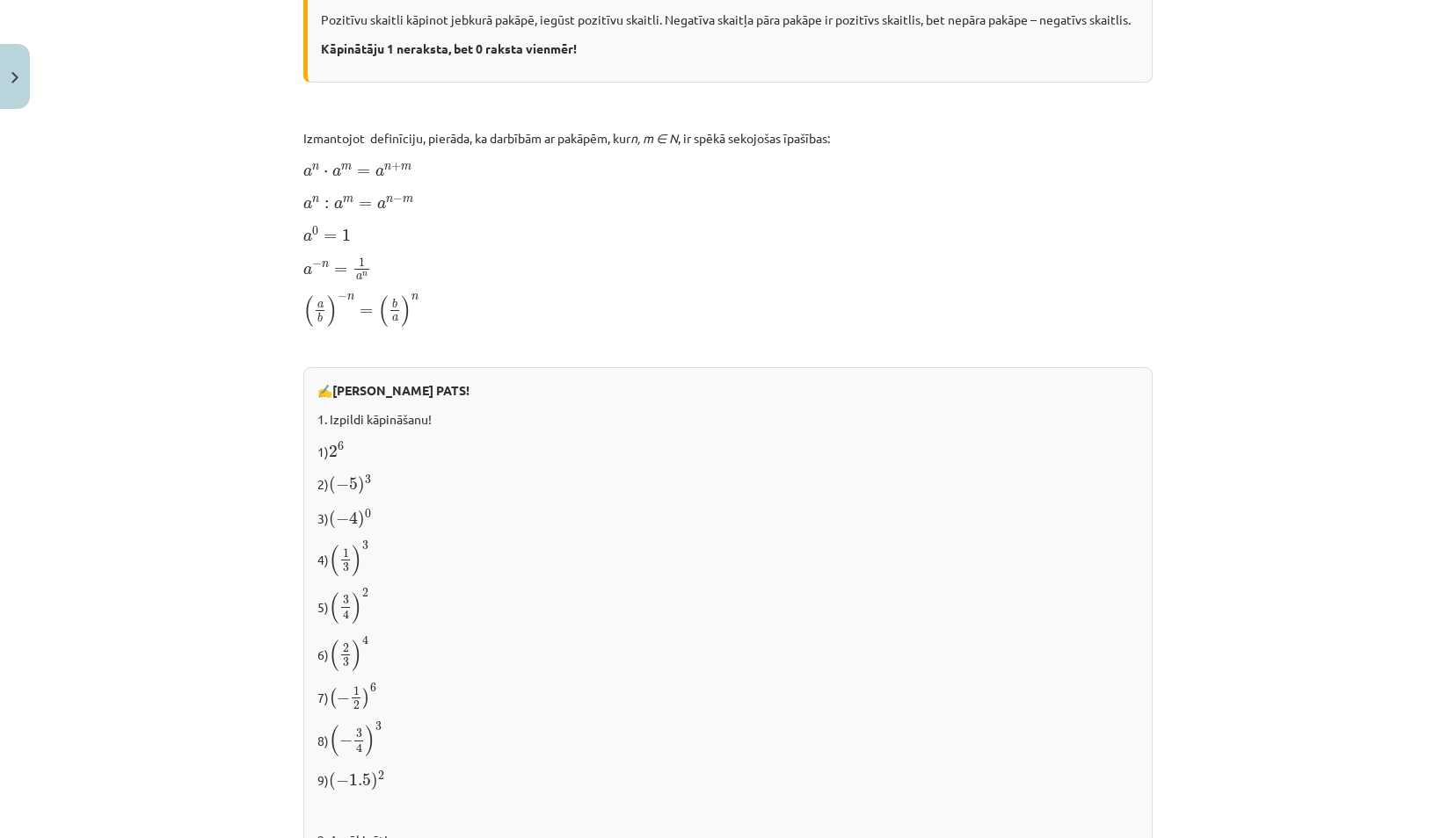
scroll to position [962, 0]
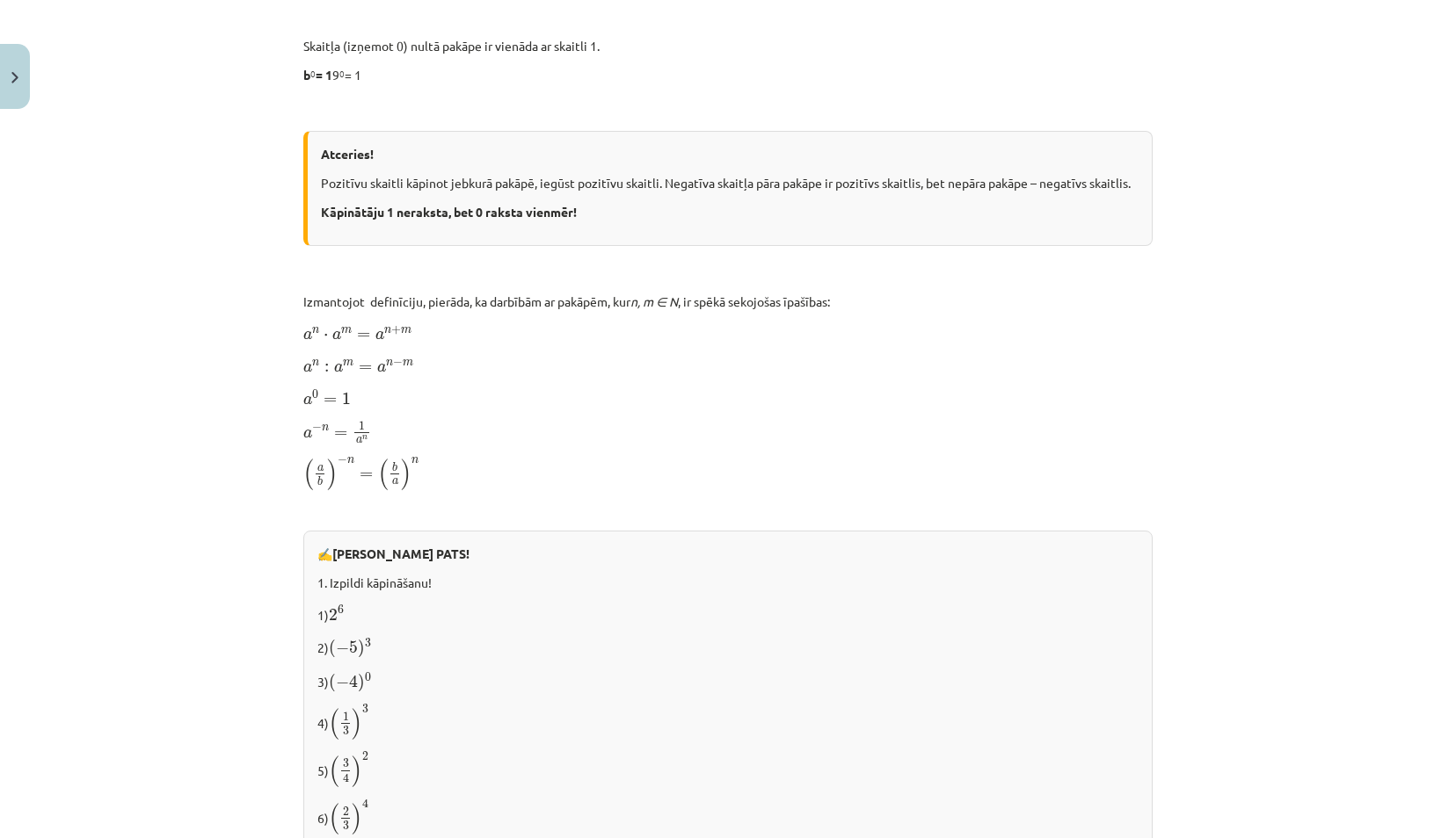
click at [212, 352] on div "Mācību tēma: Matemātikas i - 12. klases 1. ieskaites mācību materiāls (ab) #2 📝…" at bounding box center [728, 419] width 1456 height 838
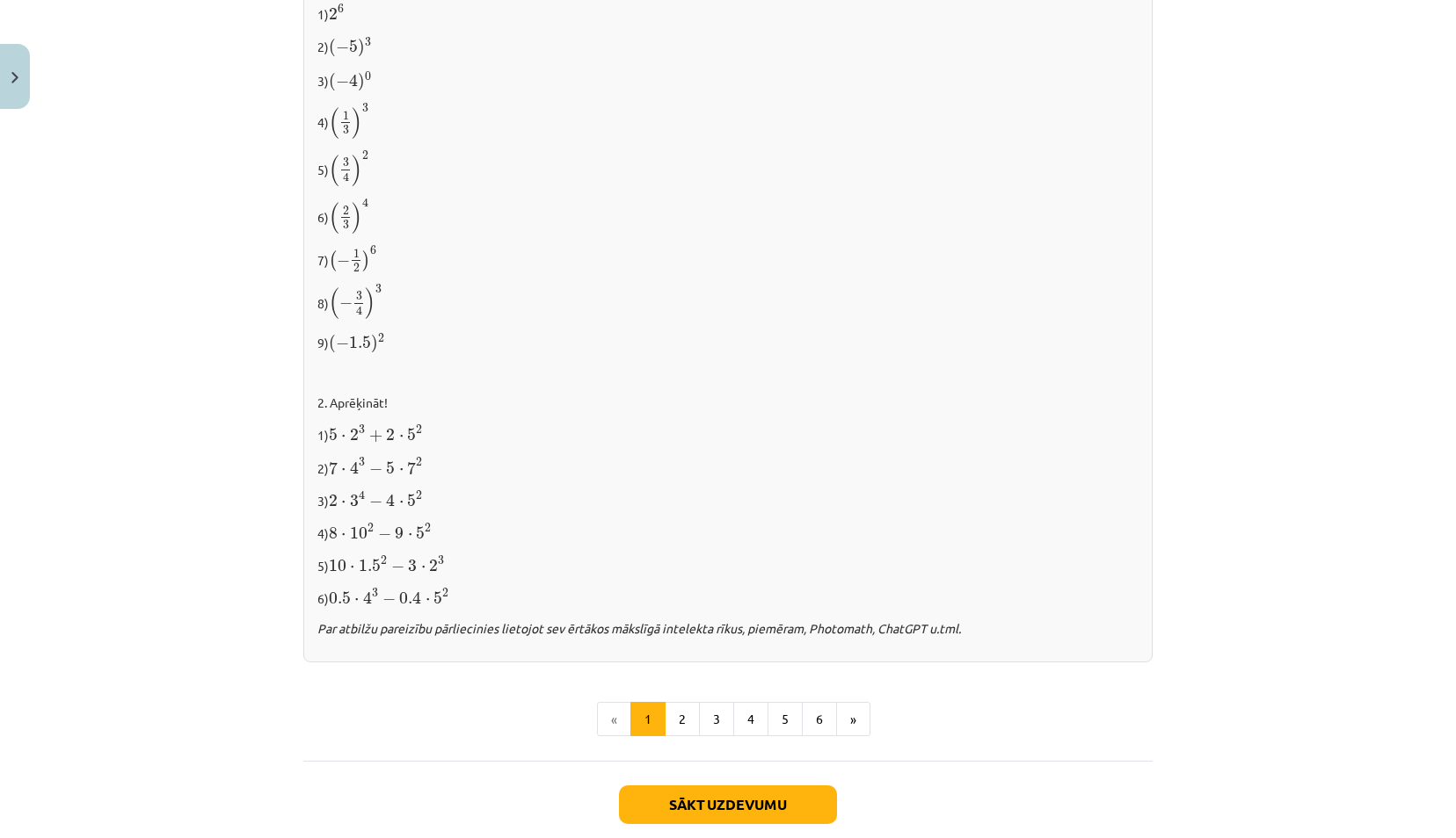
scroll to position [1656, 0]
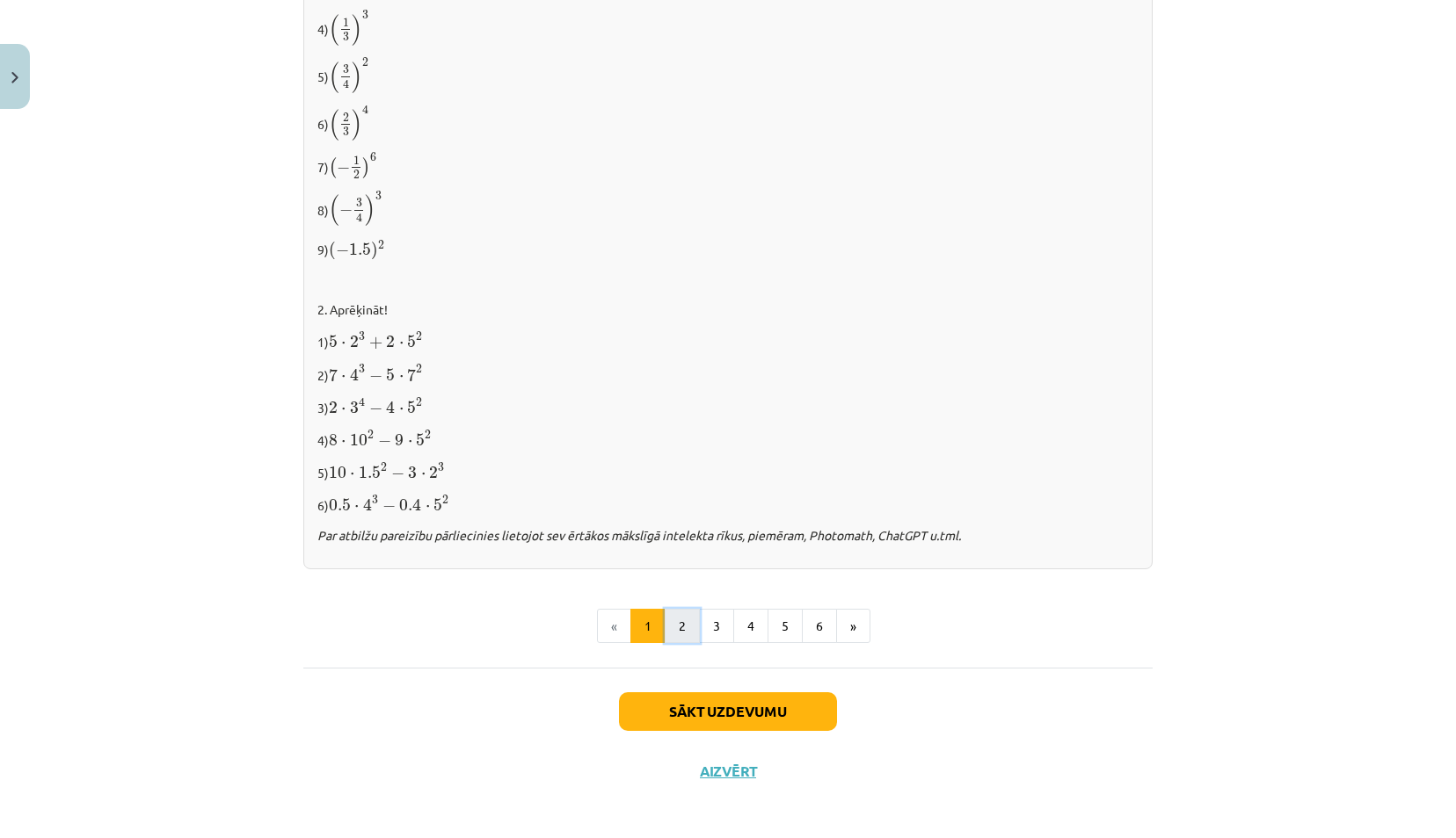
click at [671, 622] on button "2" at bounding box center [682, 626] width 35 height 35
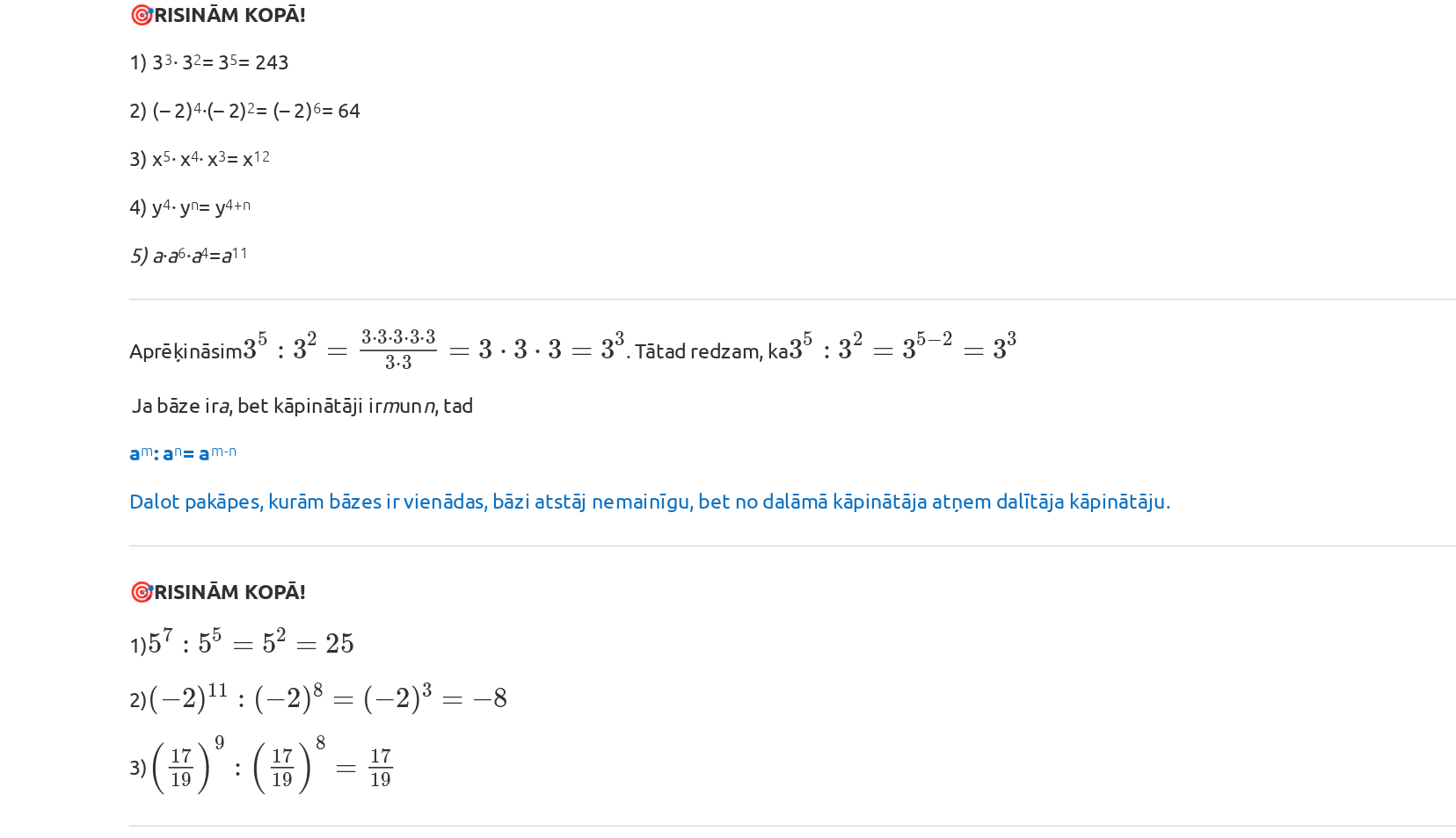
scroll to position [375, 0]
click at [504, 318] on div "Pakāpju reizināšana un dalīšana Aprēķināsim 2 4 ∙ 2 2 = 2 ∙ 2 ∙ 2 ∙ 2 ∙ 2 ∙ 2 =…" at bounding box center [728, 578] width 849 height 1275
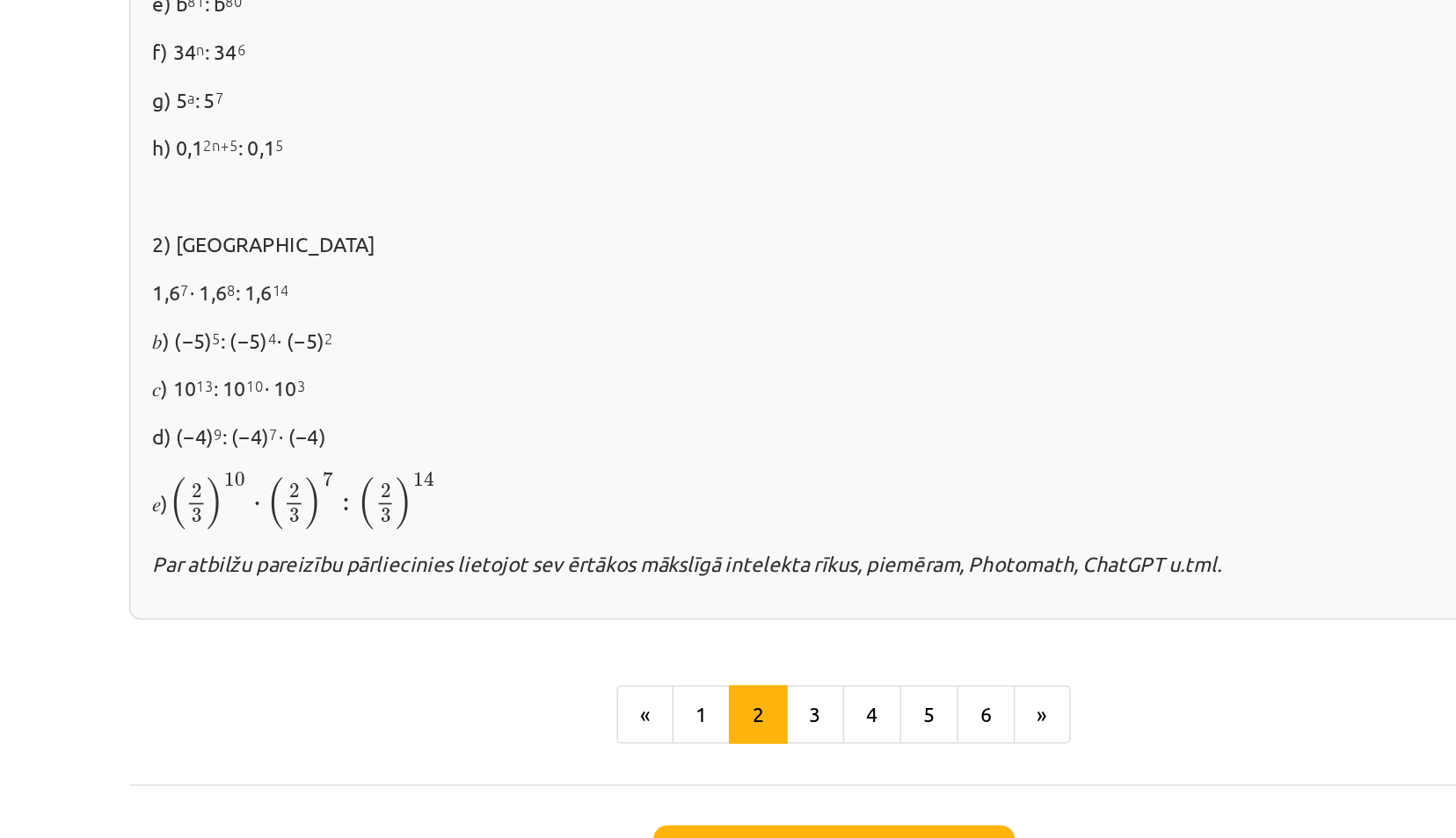
scroll to position [345, 0]
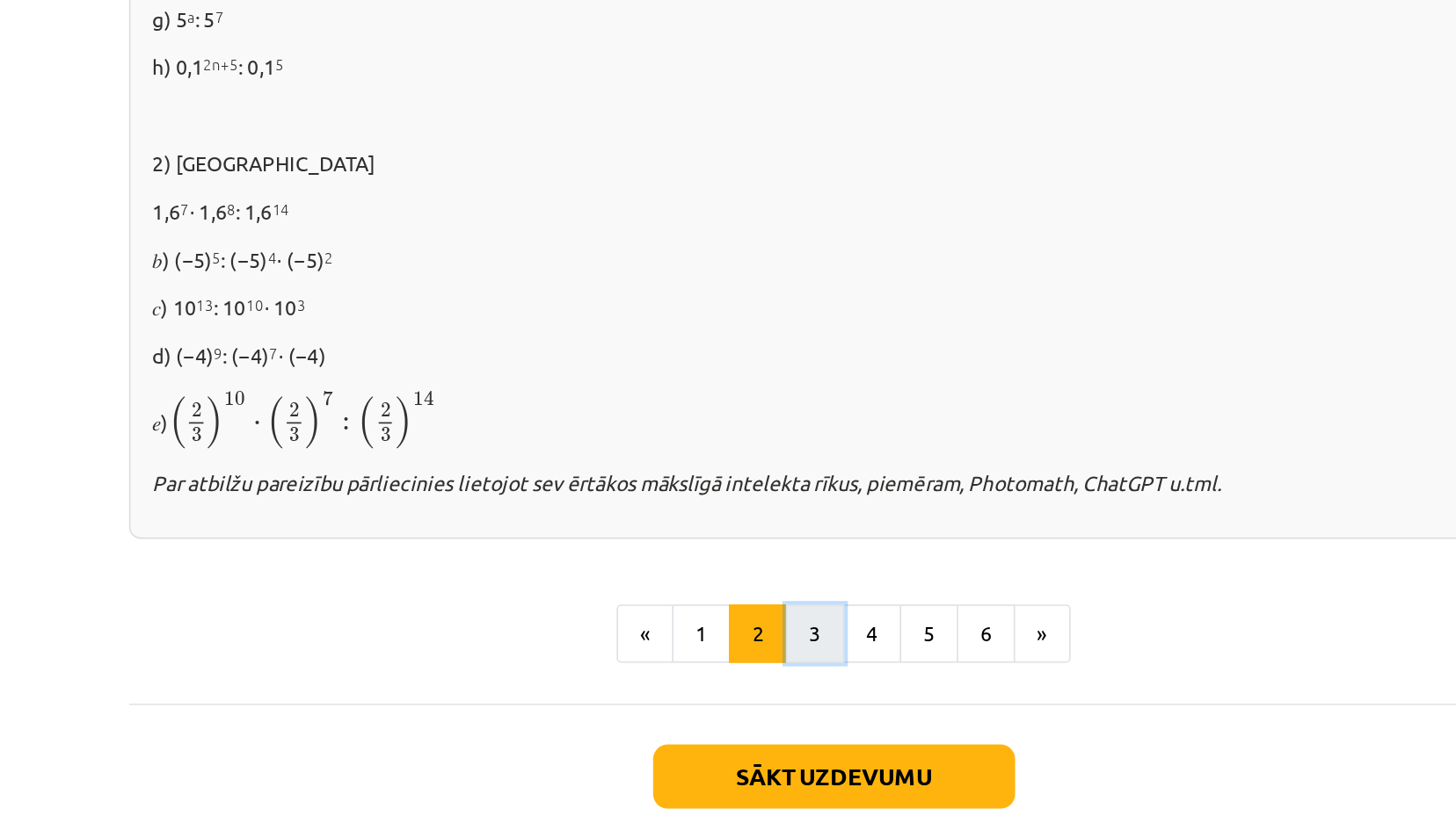
click at [704, 632] on button "3" at bounding box center [716, 623] width 35 height 35
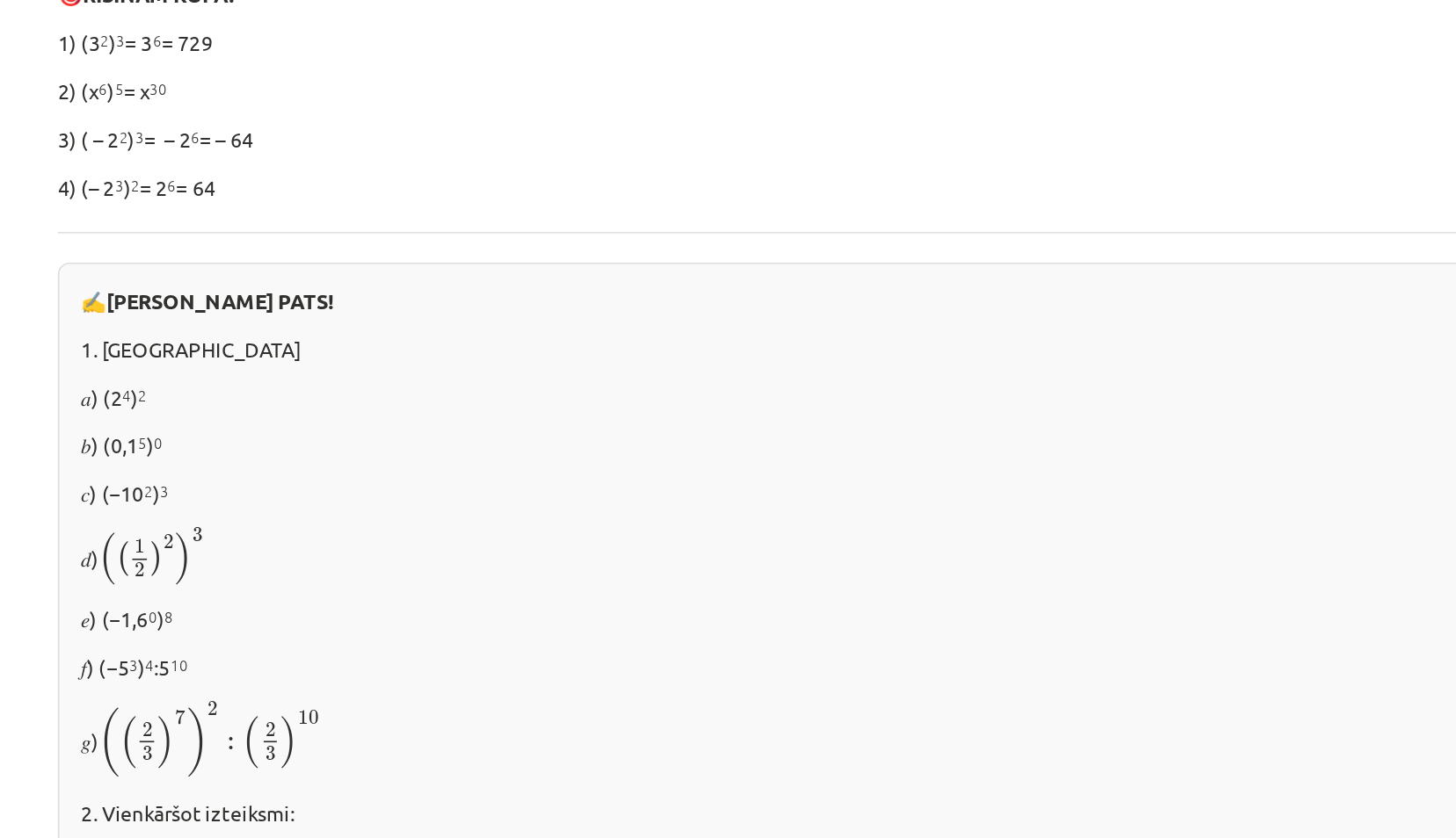
scroll to position [314, 0]
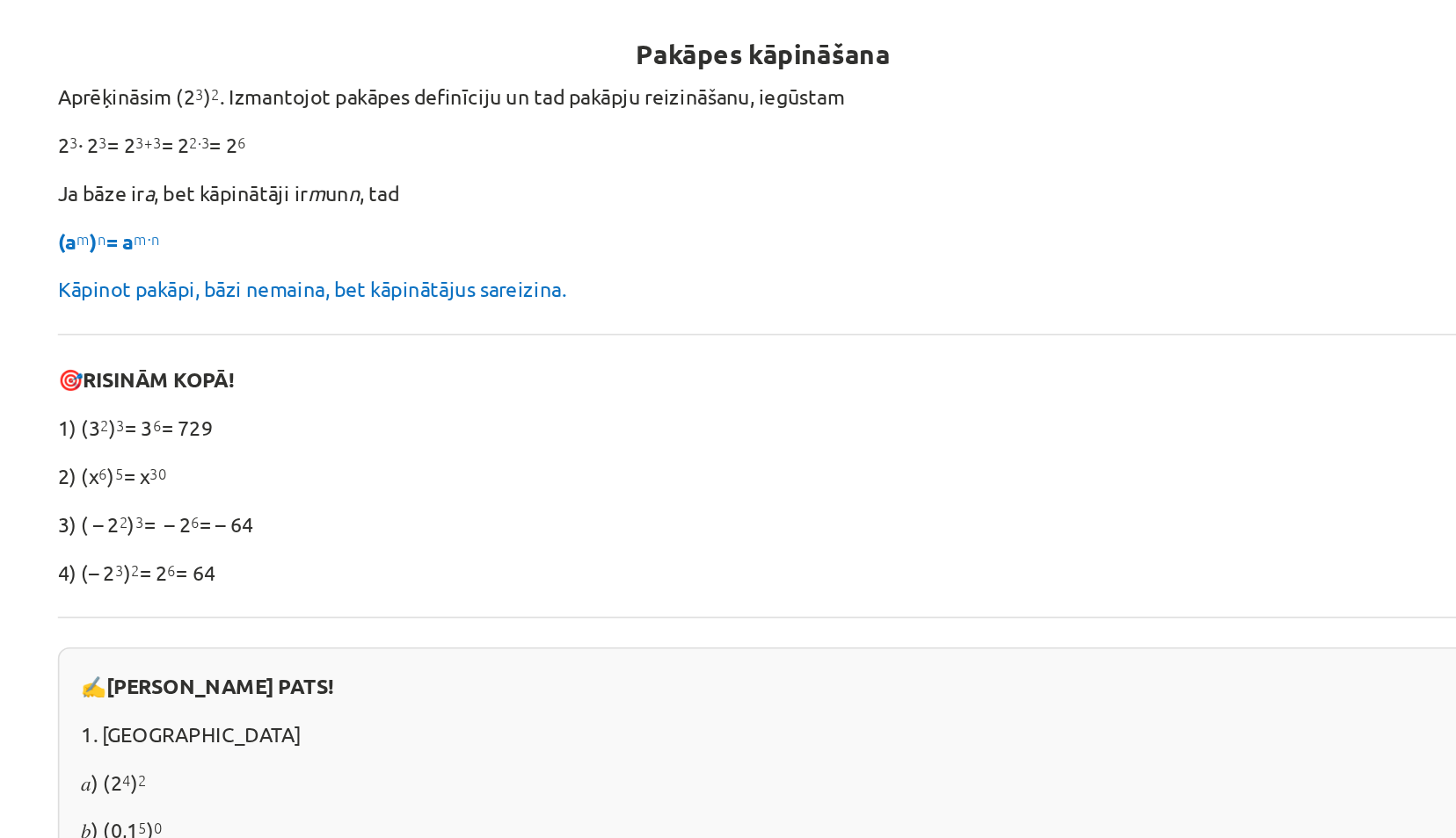
click at [427, 273] on div "Pakāpes kāpināšana Aprēķināsim (2 3 ) 2 . Izmantojot pakāpes definīciju un tad …" at bounding box center [728, 816] width 849 height 1629
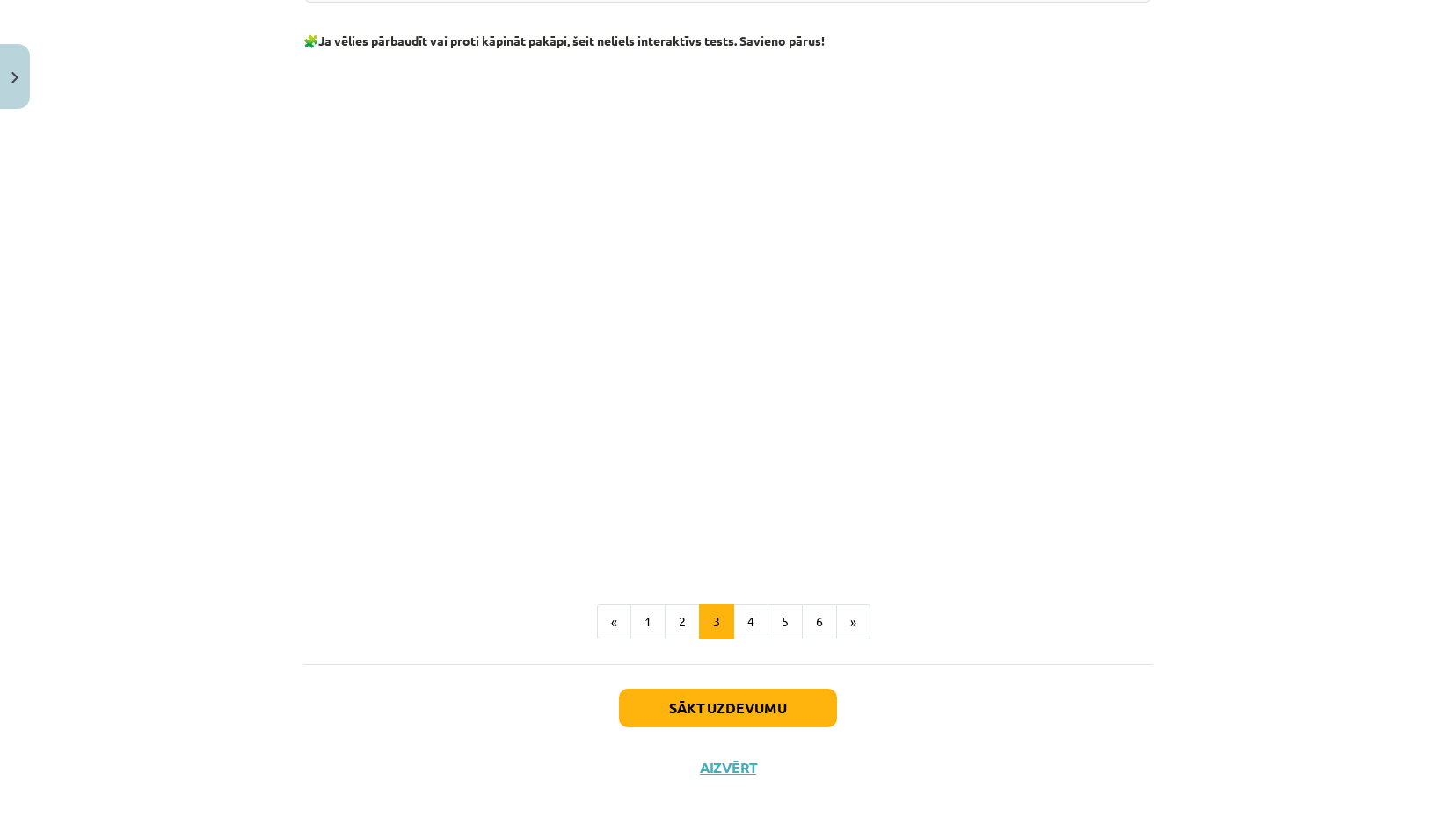
scroll to position [1378, 0]
click at [754, 621] on button "4" at bounding box center [750, 623] width 35 height 35
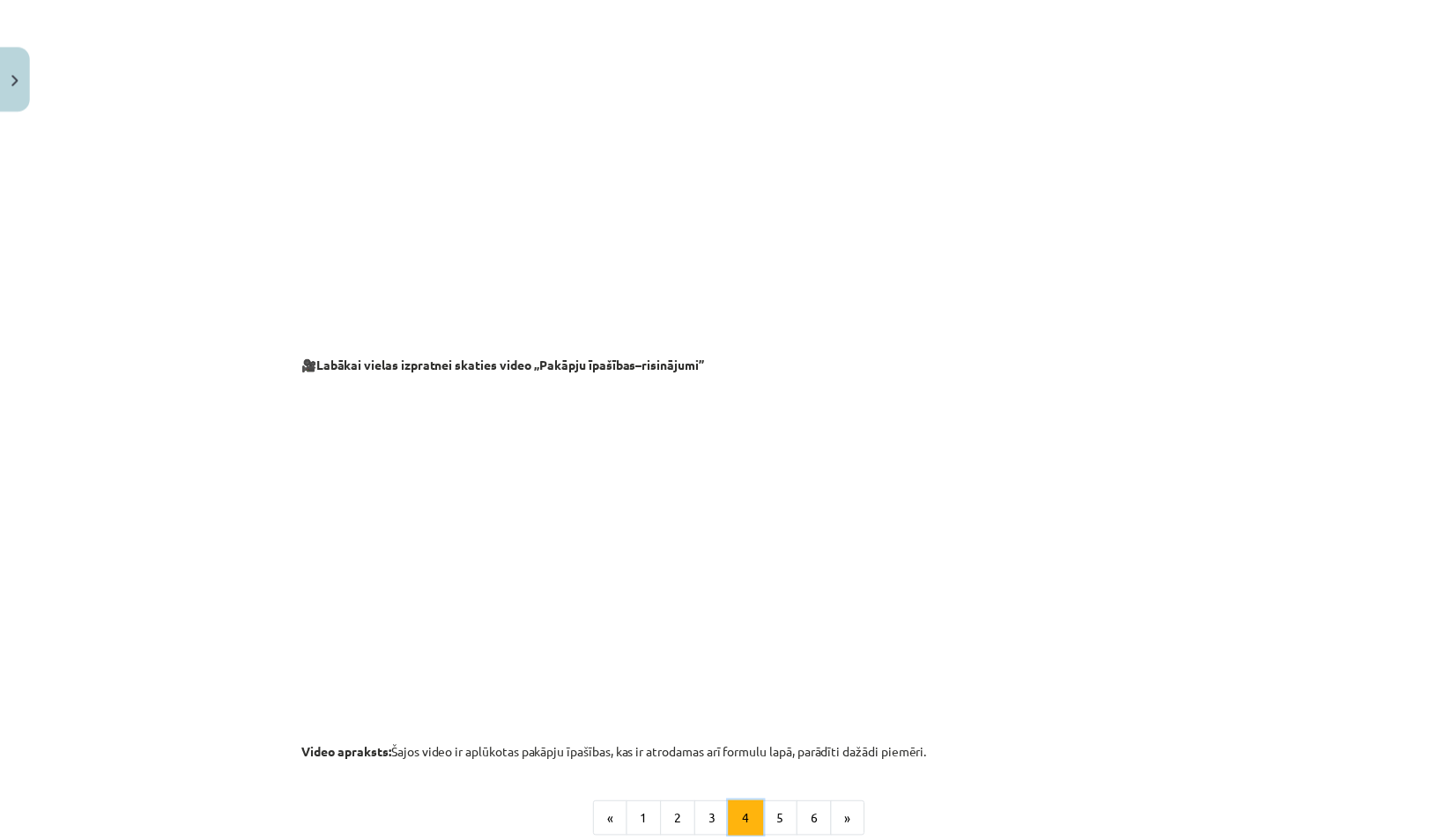
scroll to position [1653, 0]
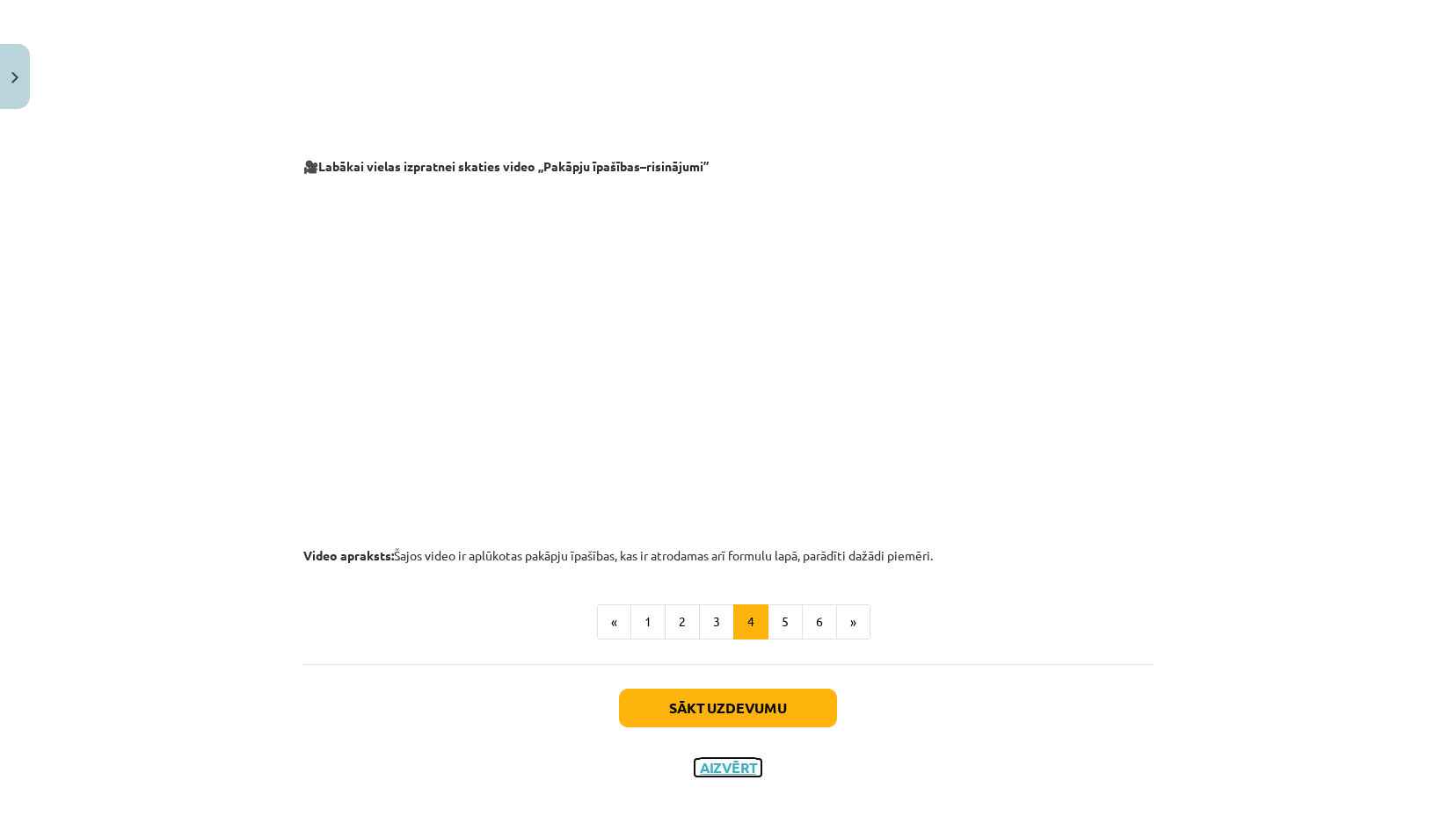
click at [716, 767] on button "Aizvērt" at bounding box center [728, 768] width 66 height 18
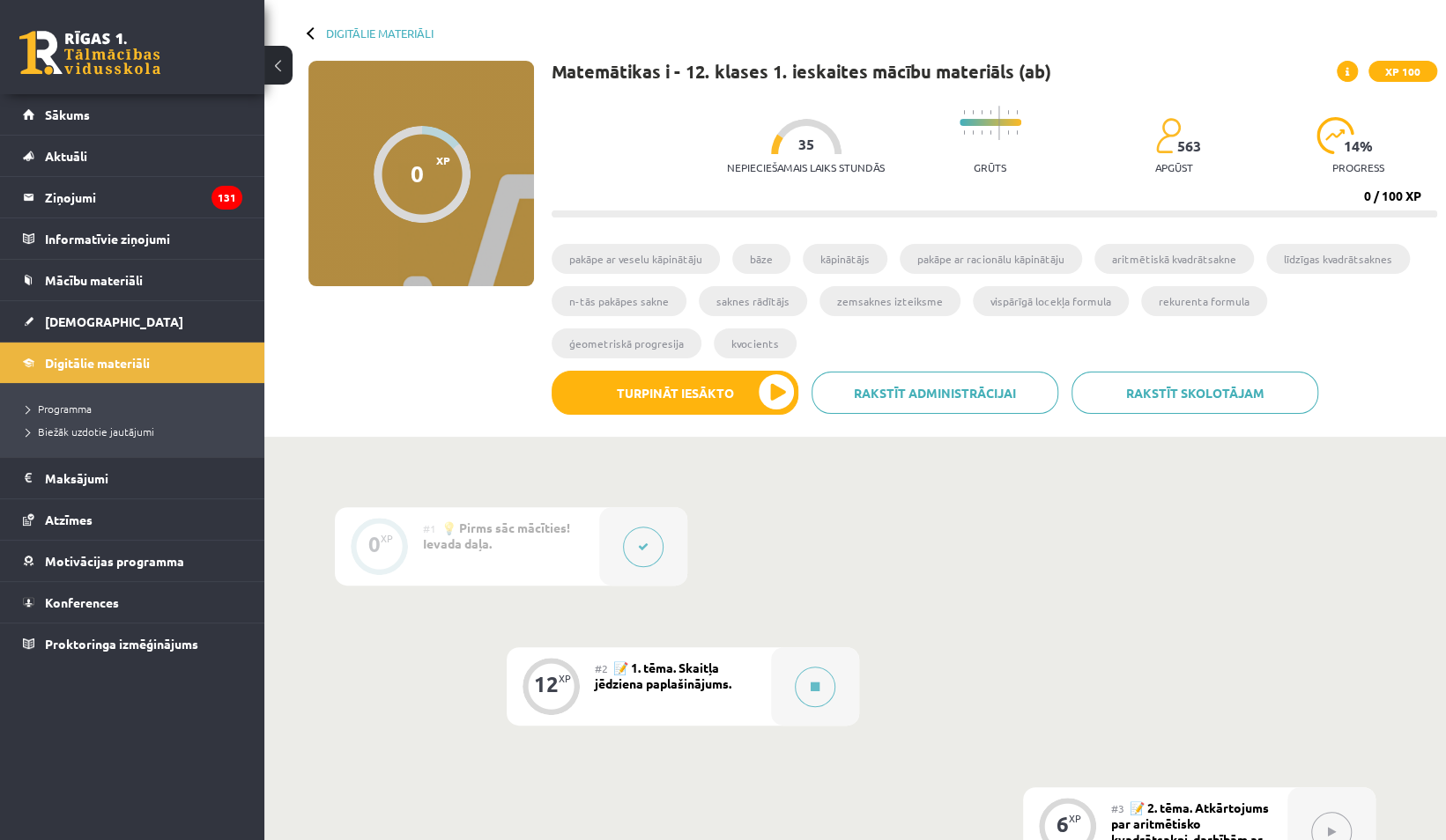
scroll to position [0, 0]
